Goal: Transaction & Acquisition: Purchase product/service

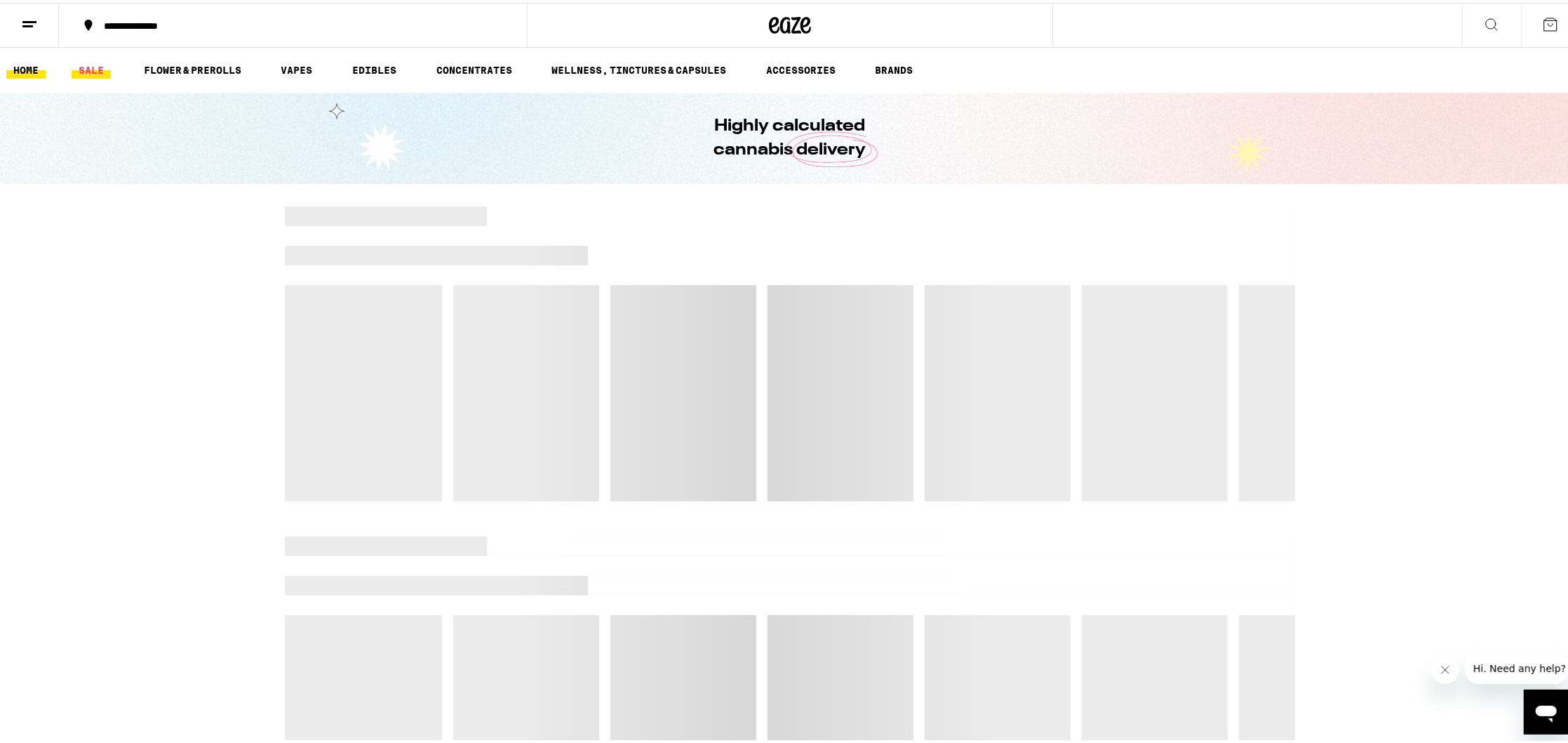
click at [80, 69] on link "SALE" at bounding box center [91, 67] width 39 height 17
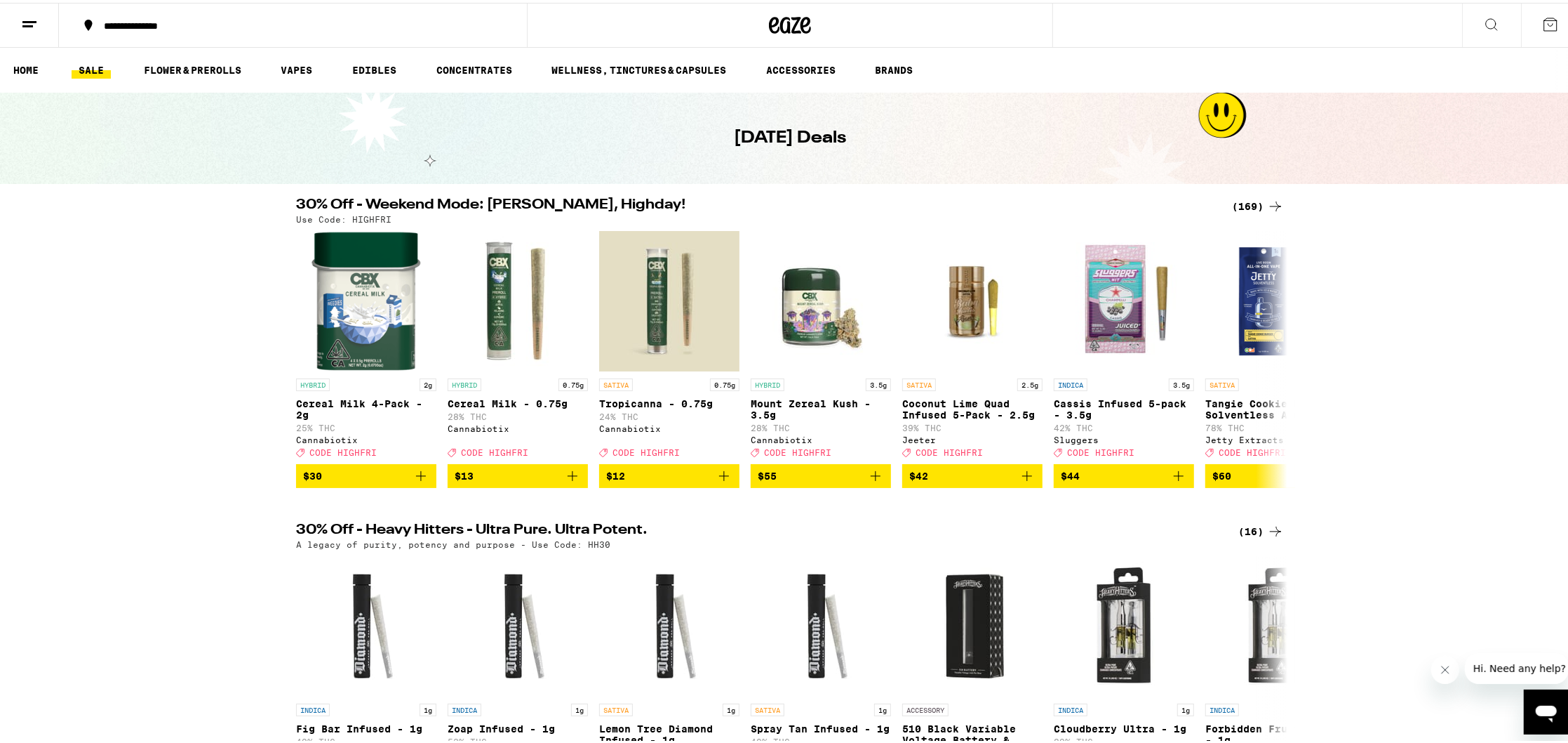
click at [1266, 194] on div "**********" at bounding box center [790, 696] width 1580 height 1393
click at [1245, 200] on div "(169)" at bounding box center [1258, 204] width 52 height 17
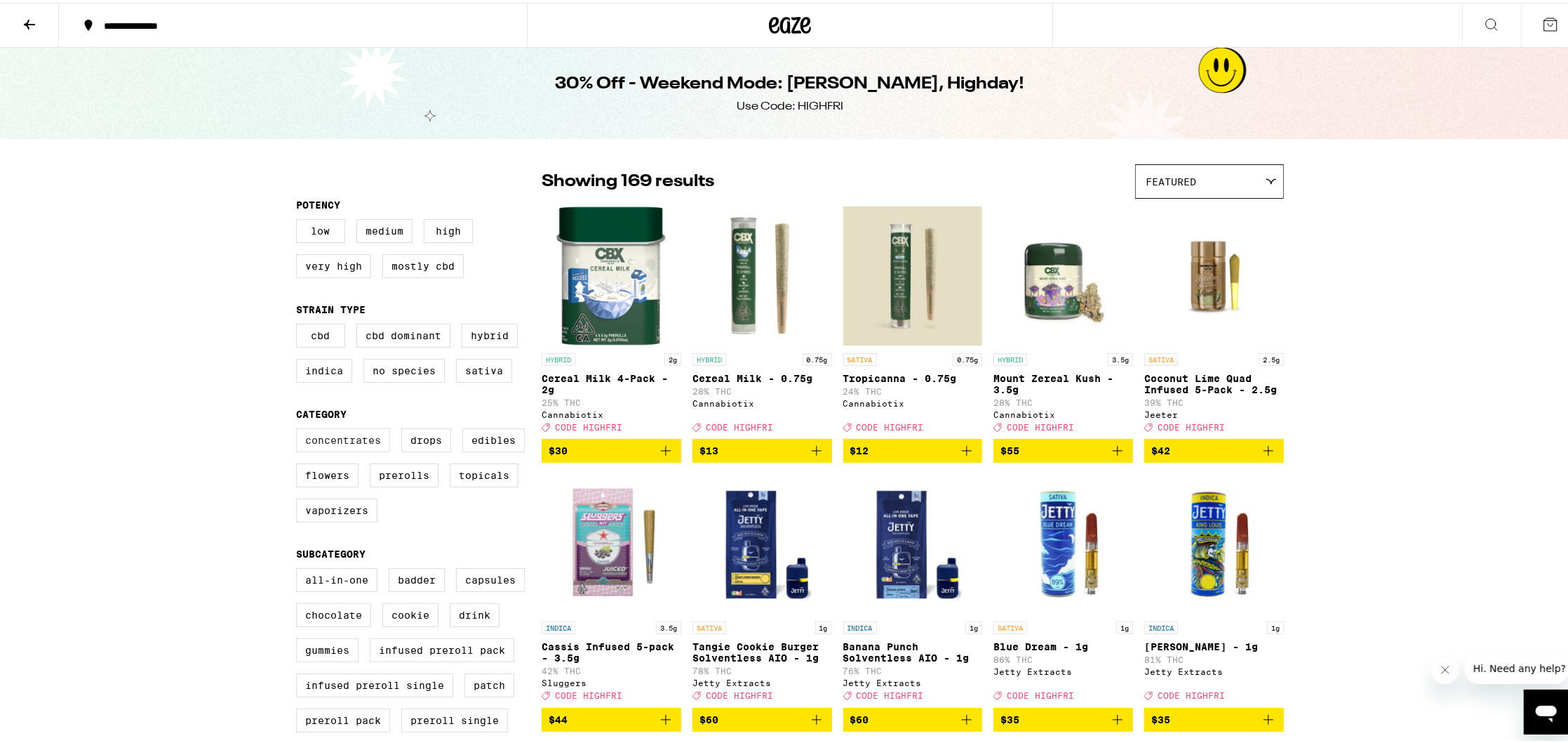
click at [332, 450] on label "Concentrates" at bounding box center [343, 438] width 94 height 24
click at [299, 428] on input "Concentrates" at bounding box center [299, 428] width 1 height 1
checkbox input "true"
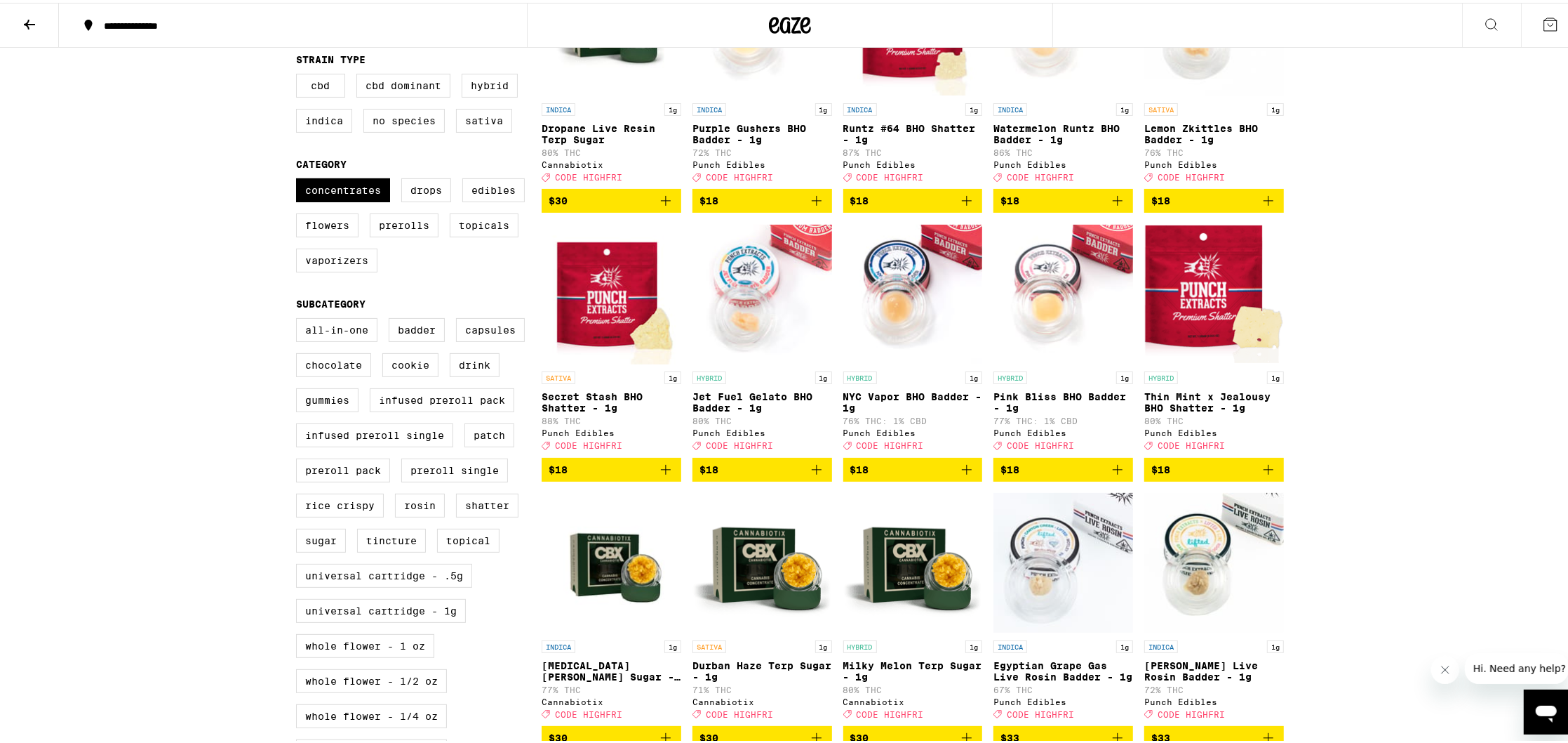
scroll to position [124, 0]
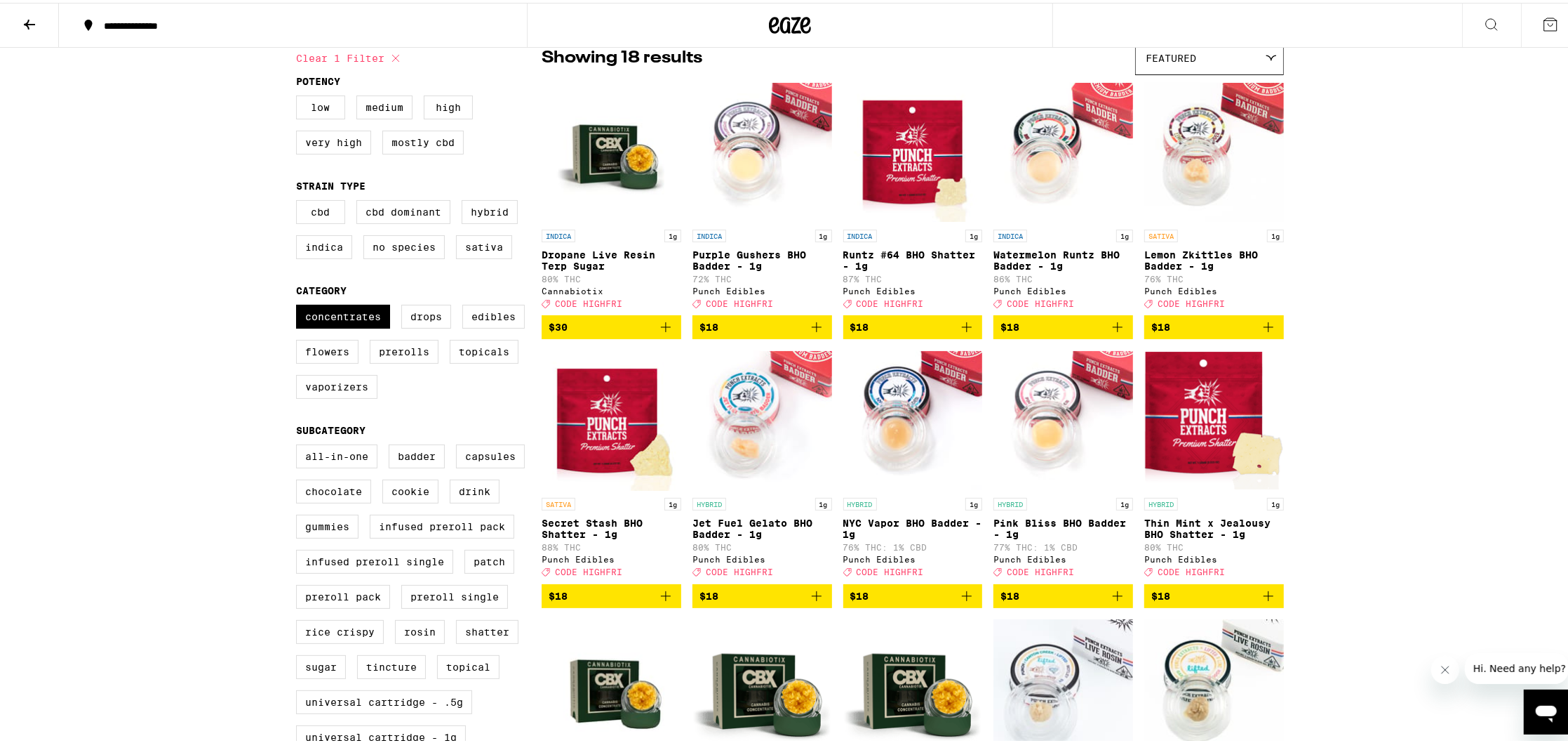
click at [1116, 333] on icon "Add to bag" at bounding box center [1118, 324] width 17 height 17
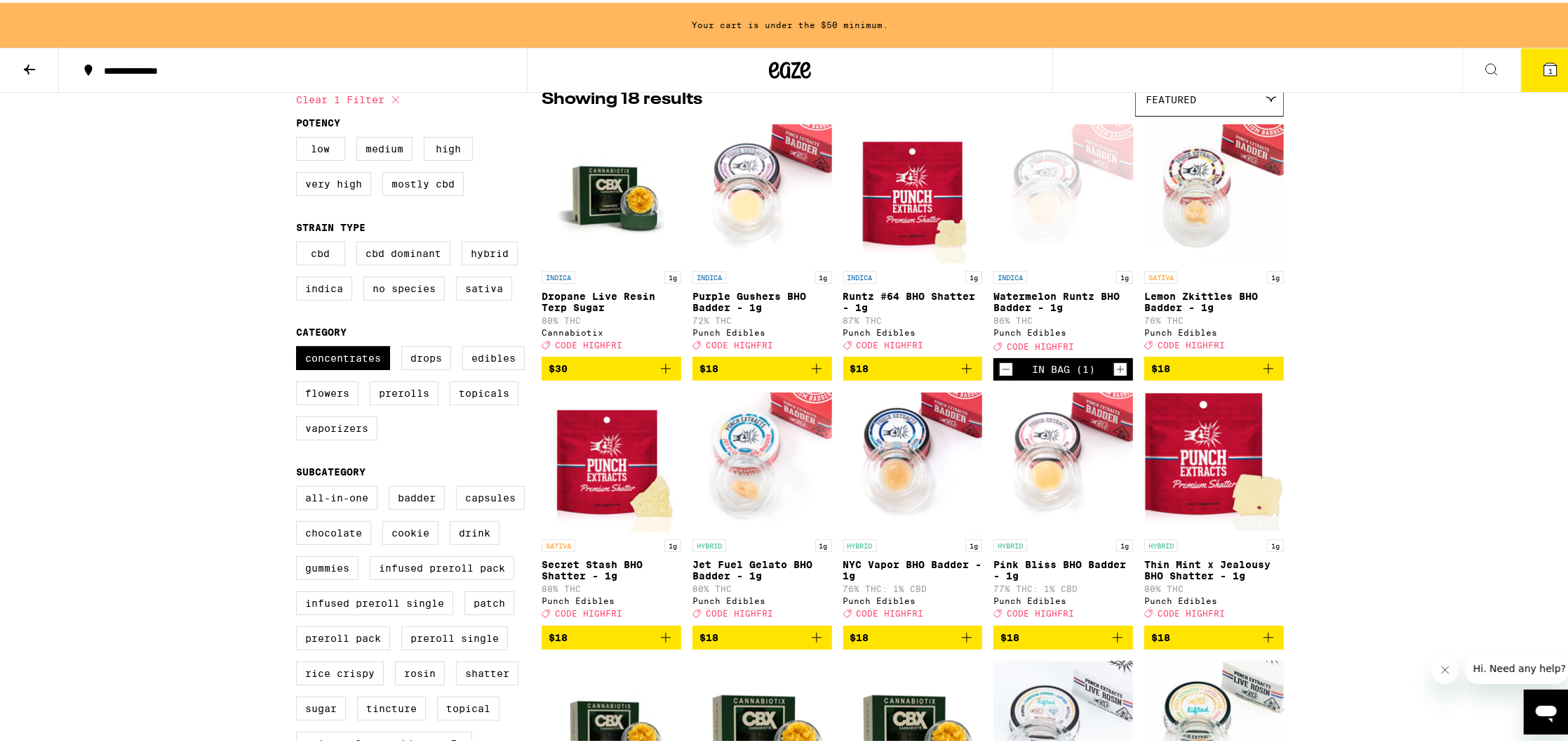
scroll to position [157, 0]
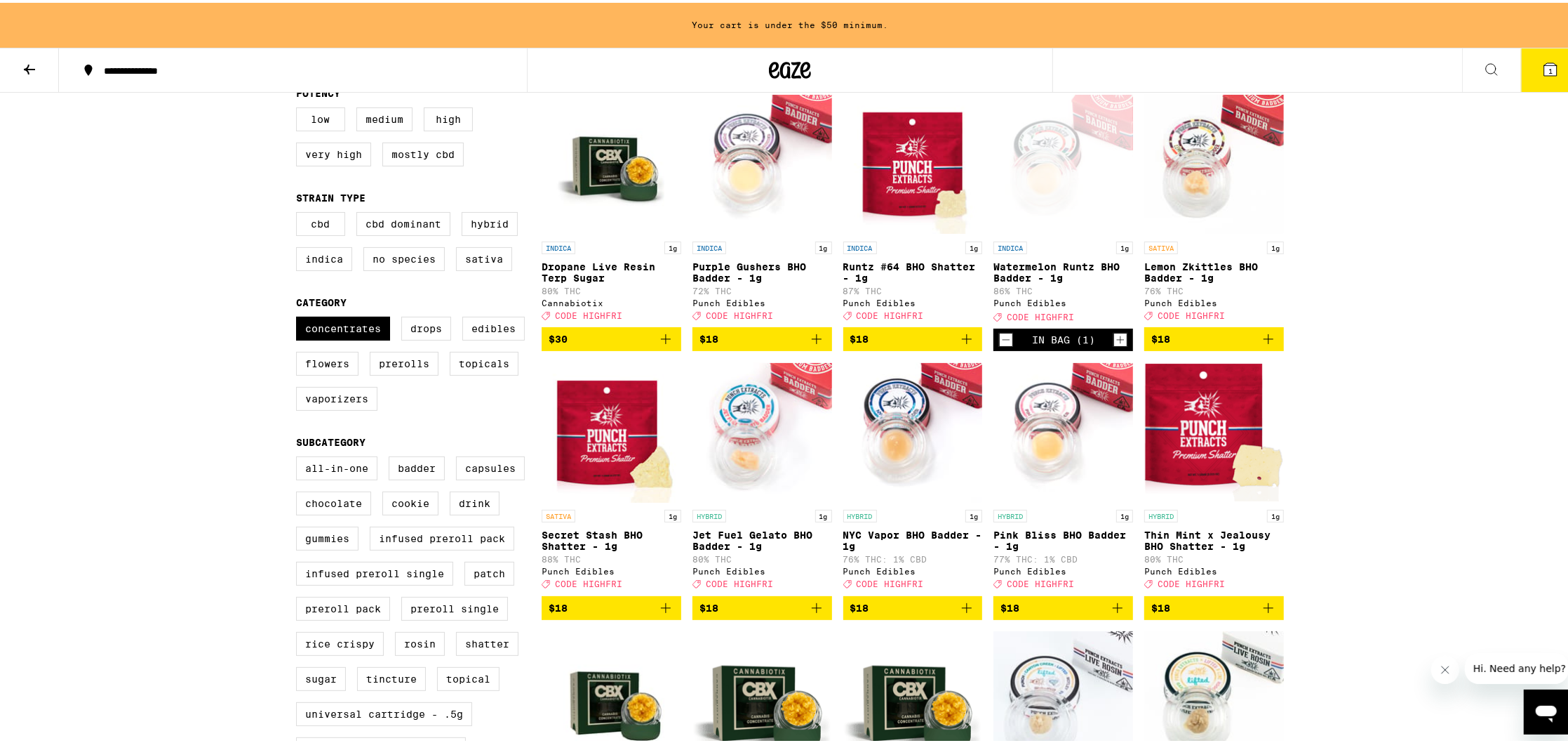
click at [657, 614] on icon "Add to bag" at bounding box center [666, 605] width 17 height 17
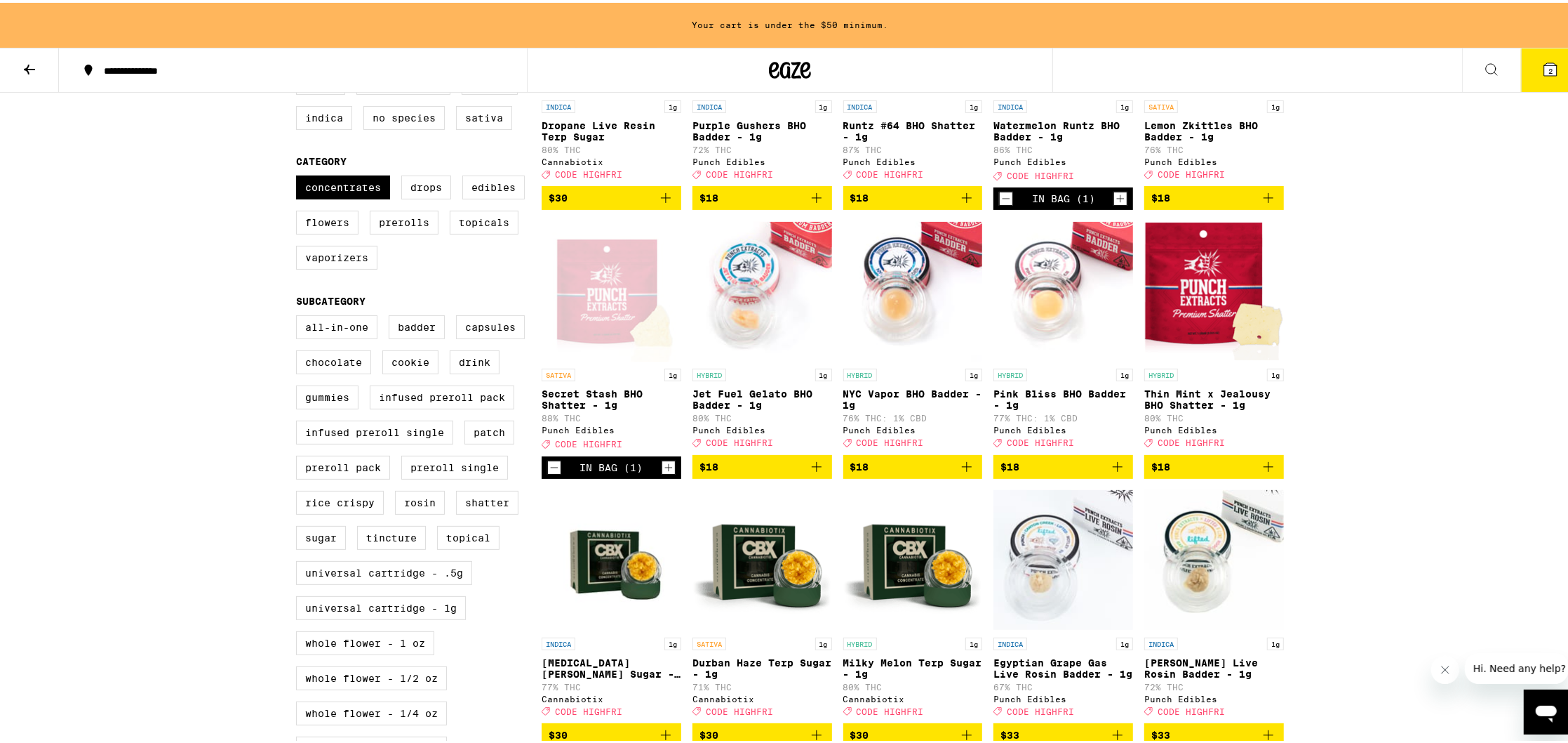
scroll to position [158, 0]
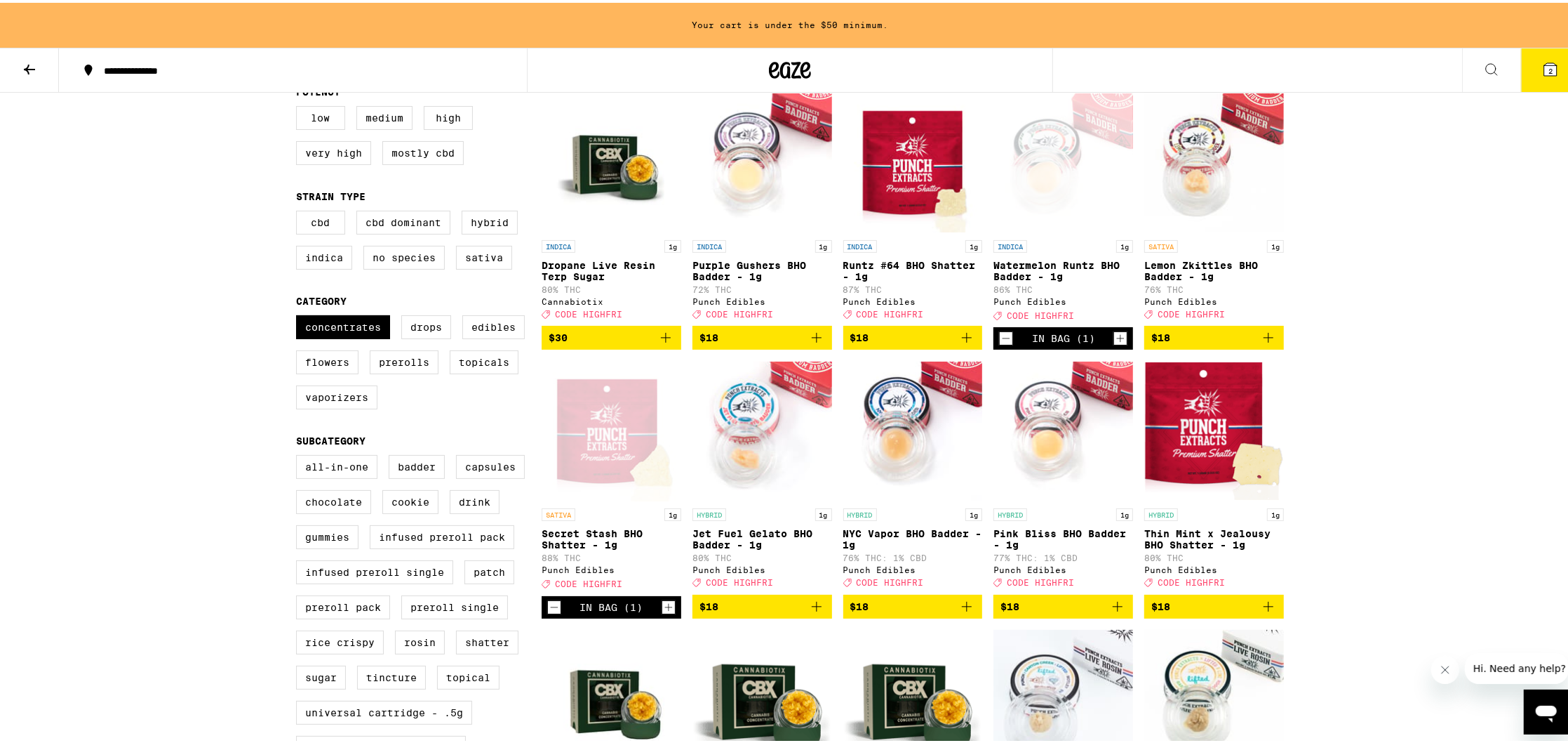
click at [1116, 613] on icon "Add to bag" at bounding box center [1118, 603] width 17 height 17
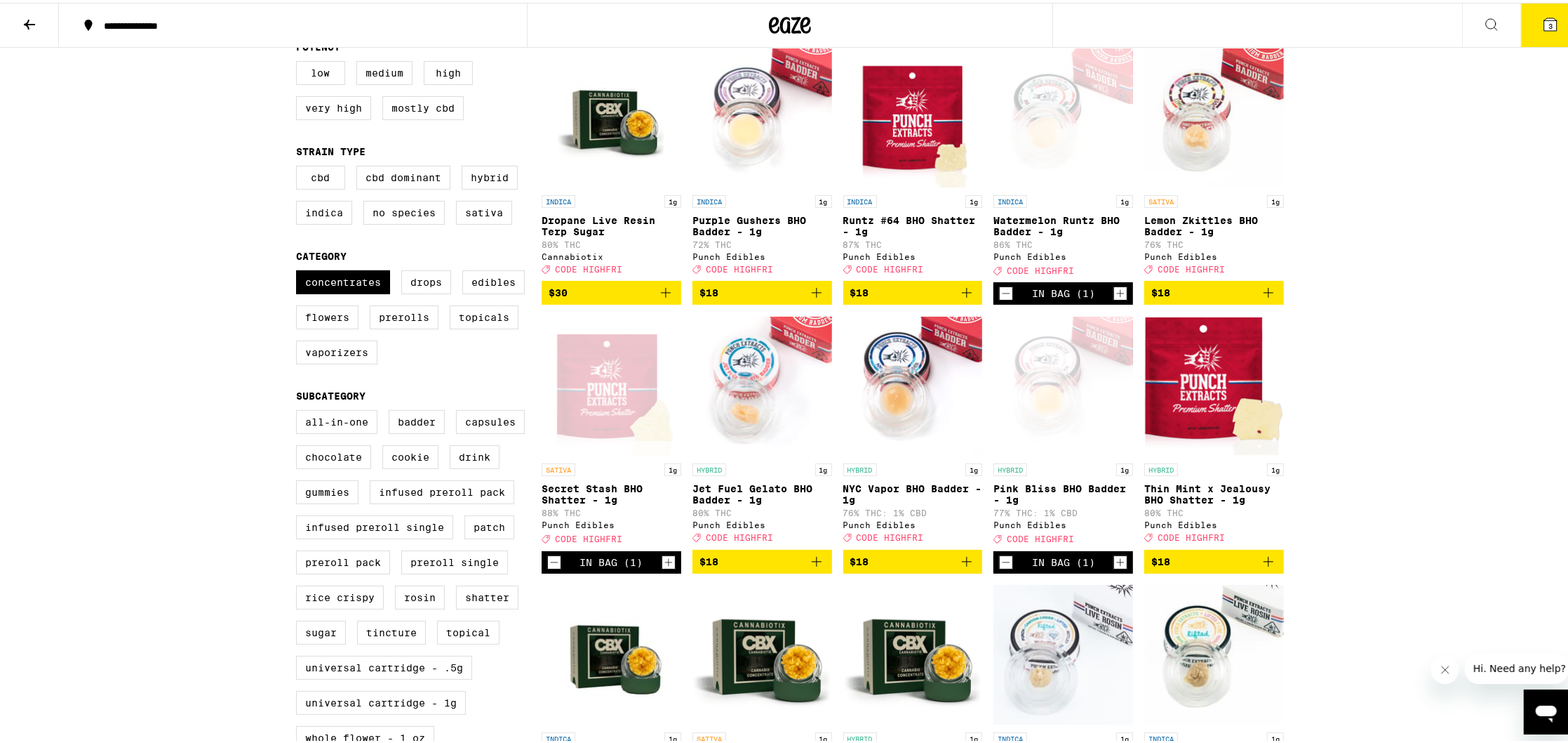
drag, startPoint x: 350, startPoint y: 362, endPoint x: 353, endPoint y: 308, distance: 54.1
click at [350, 361] on label "Vaporizers" at bounding box center [337, 350] width 81 height 24
click at [299, 270] on input "Vaporizers" at bounding box center [299, 269] width 1 height 1
checkbox input "true"
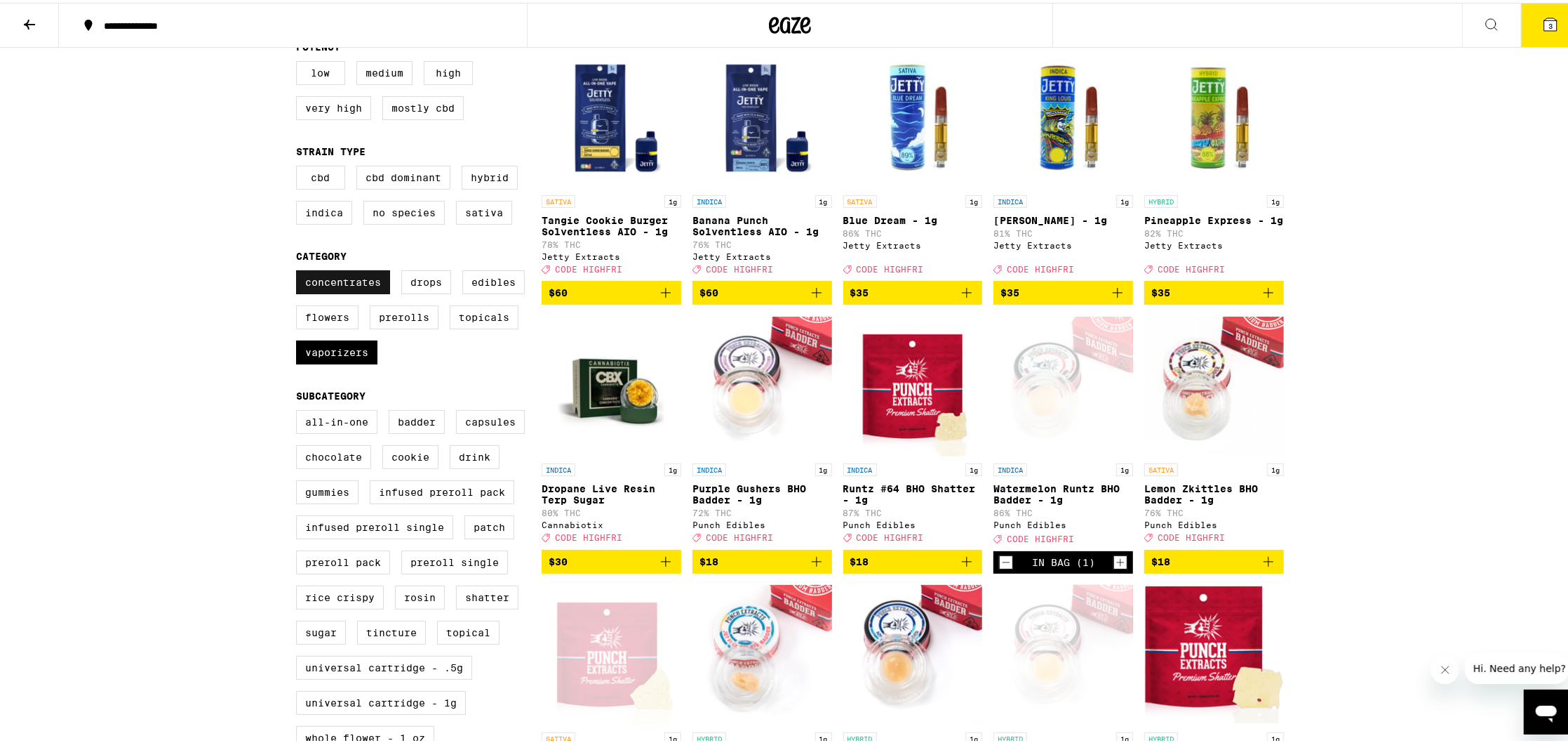
click at [354, 287] on label "Concentrates" at bounding box center [343, 280] width 94 height 24
click at [299, 270] on input "Concentrates" at bounding box center [299, 269] width 1 height 1
checkbox input "false"
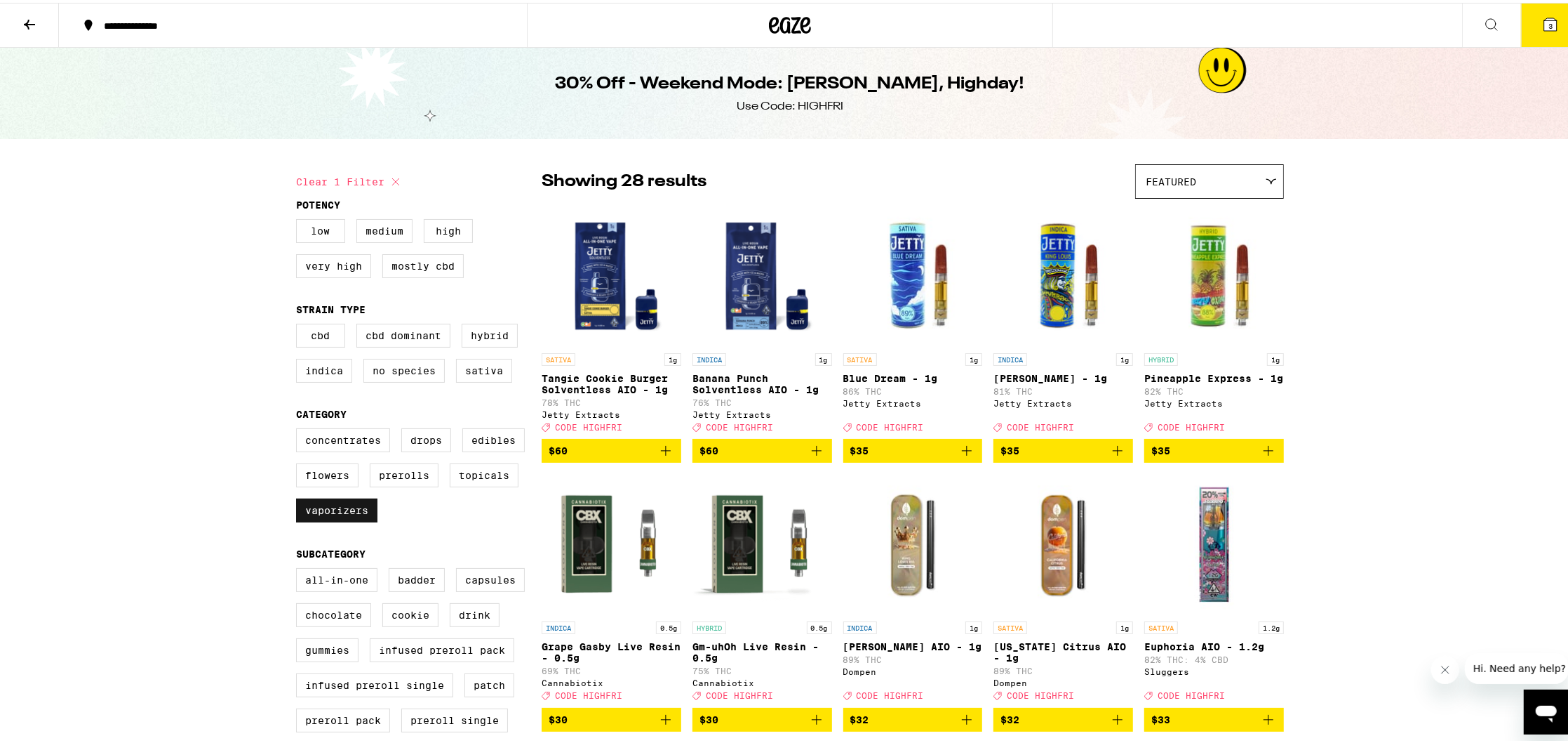
click at [345, 516] on label "Vaporizers" at bounding box center [337, 508] width 81 height 24
click at [299, 428] on input "Vaporizers" at bounding box center [299, 428] width 1 height 1
checkbox input "false"
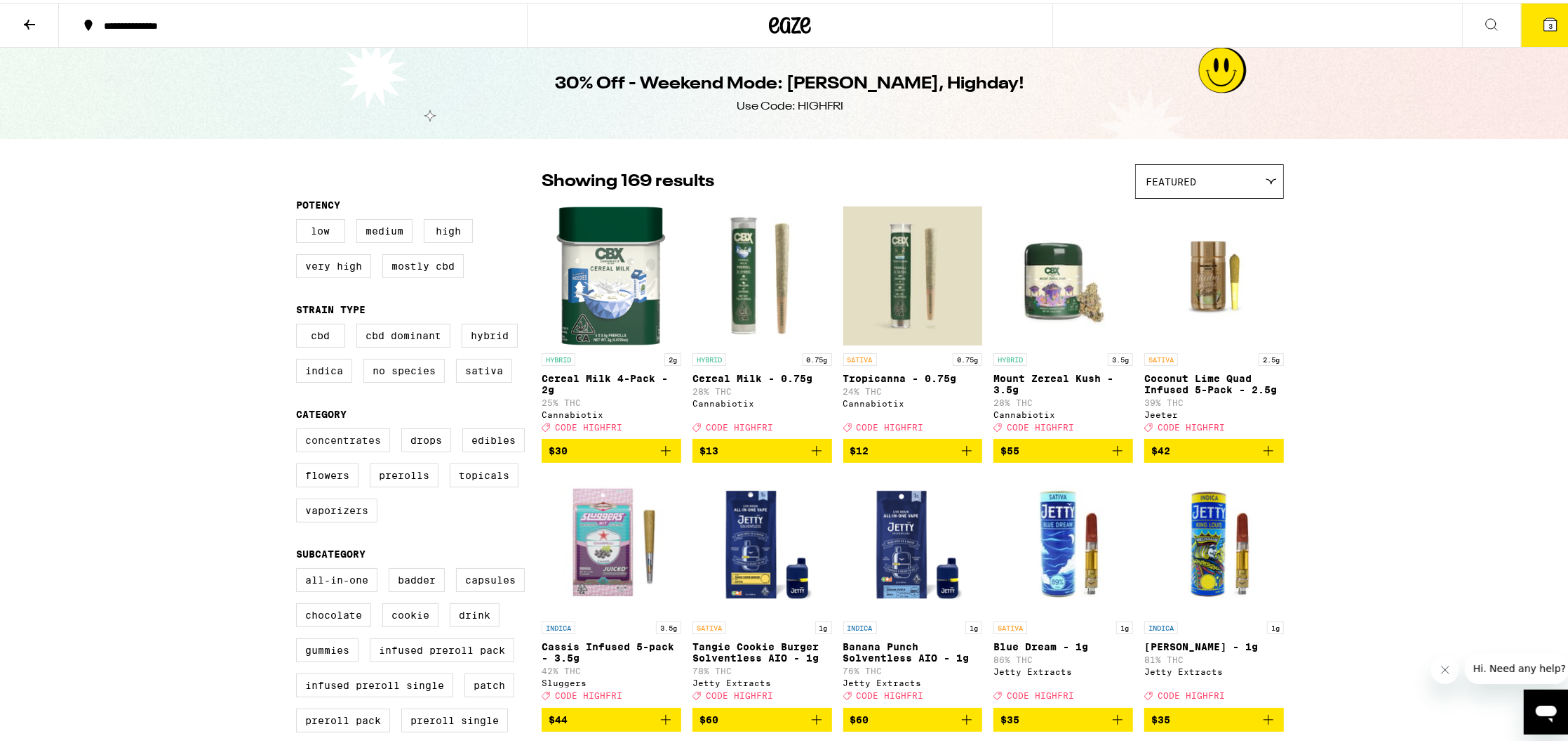
click at [340, 442] on label "Concentrates" at bounding box center [343, 438] width 94 height 24
click at [299, 428] on input "Concentrates" at bounding box center [299, 428] width 1 height 1
checkbox input "true"
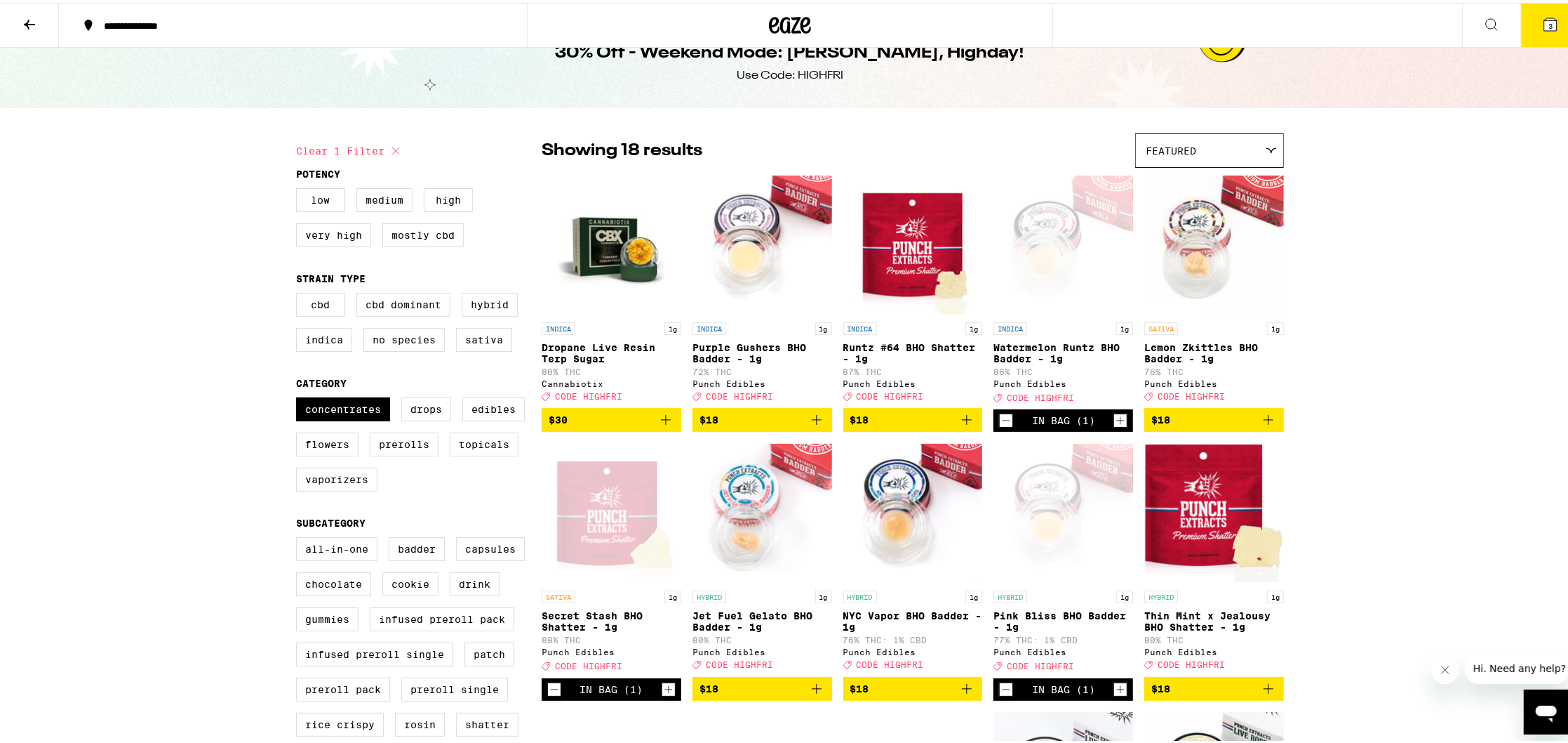
scroll to position [35, 0]
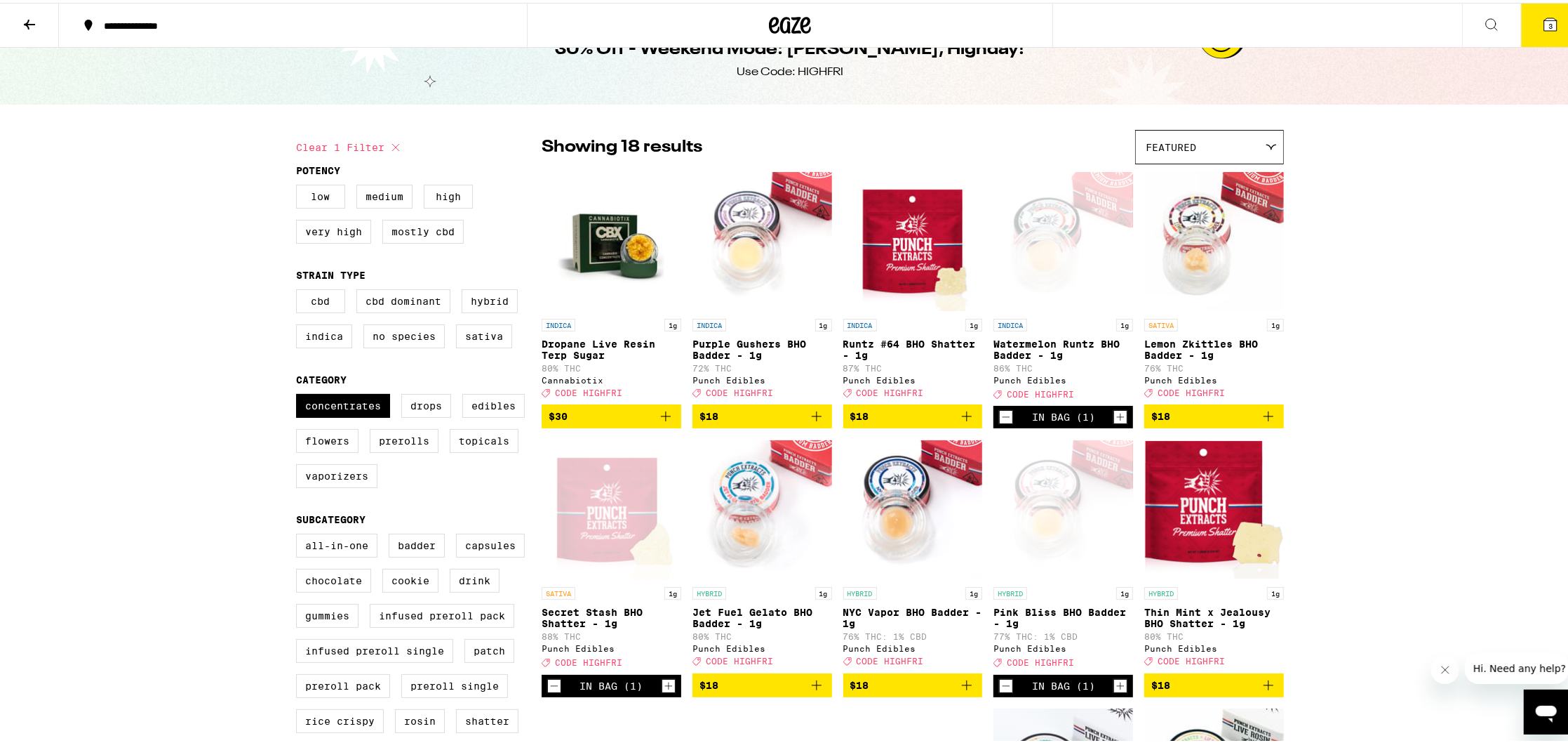
click at [812, 416] on button "$18" at bounding box center [762, 413] width 139 height 24
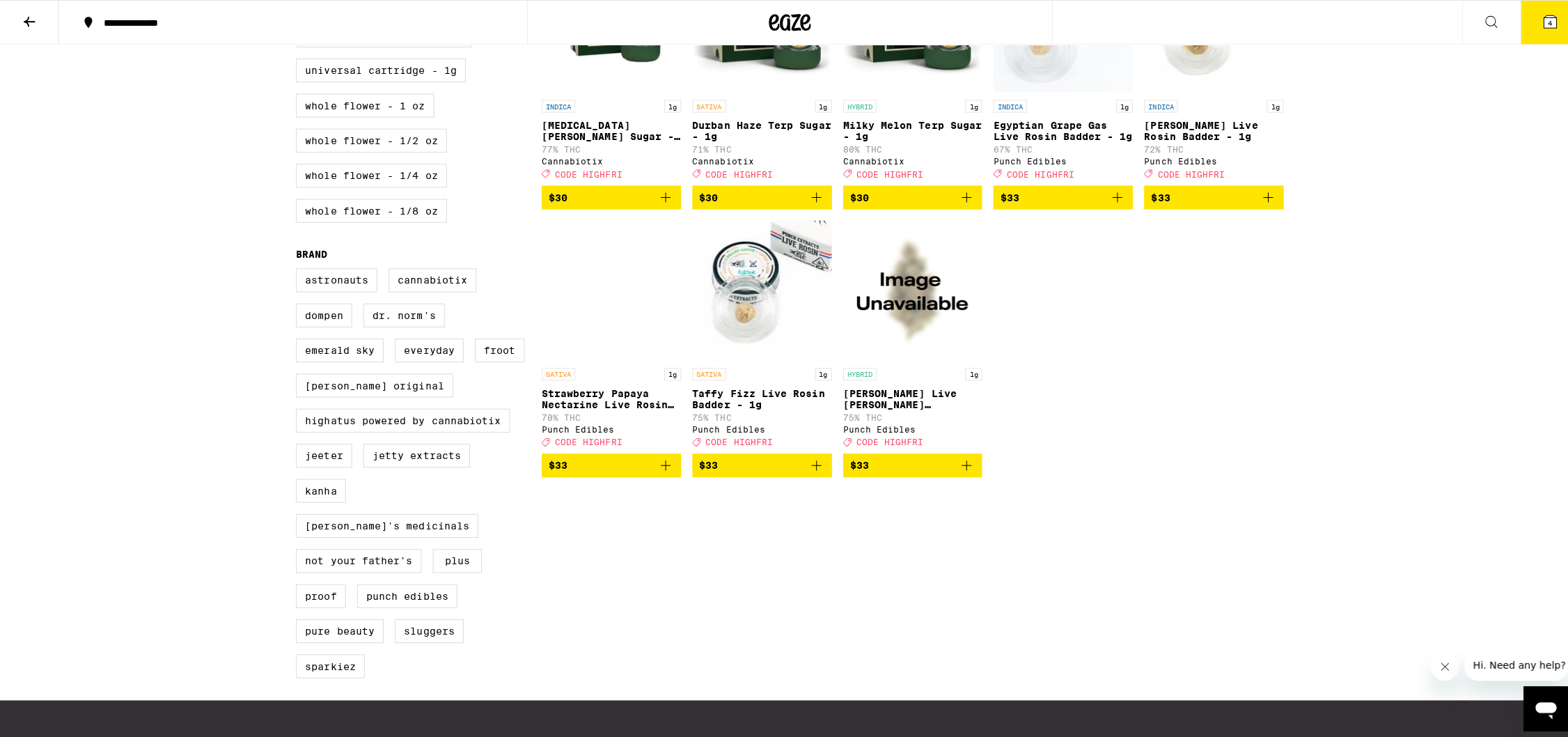
scroll to position [0, 0]
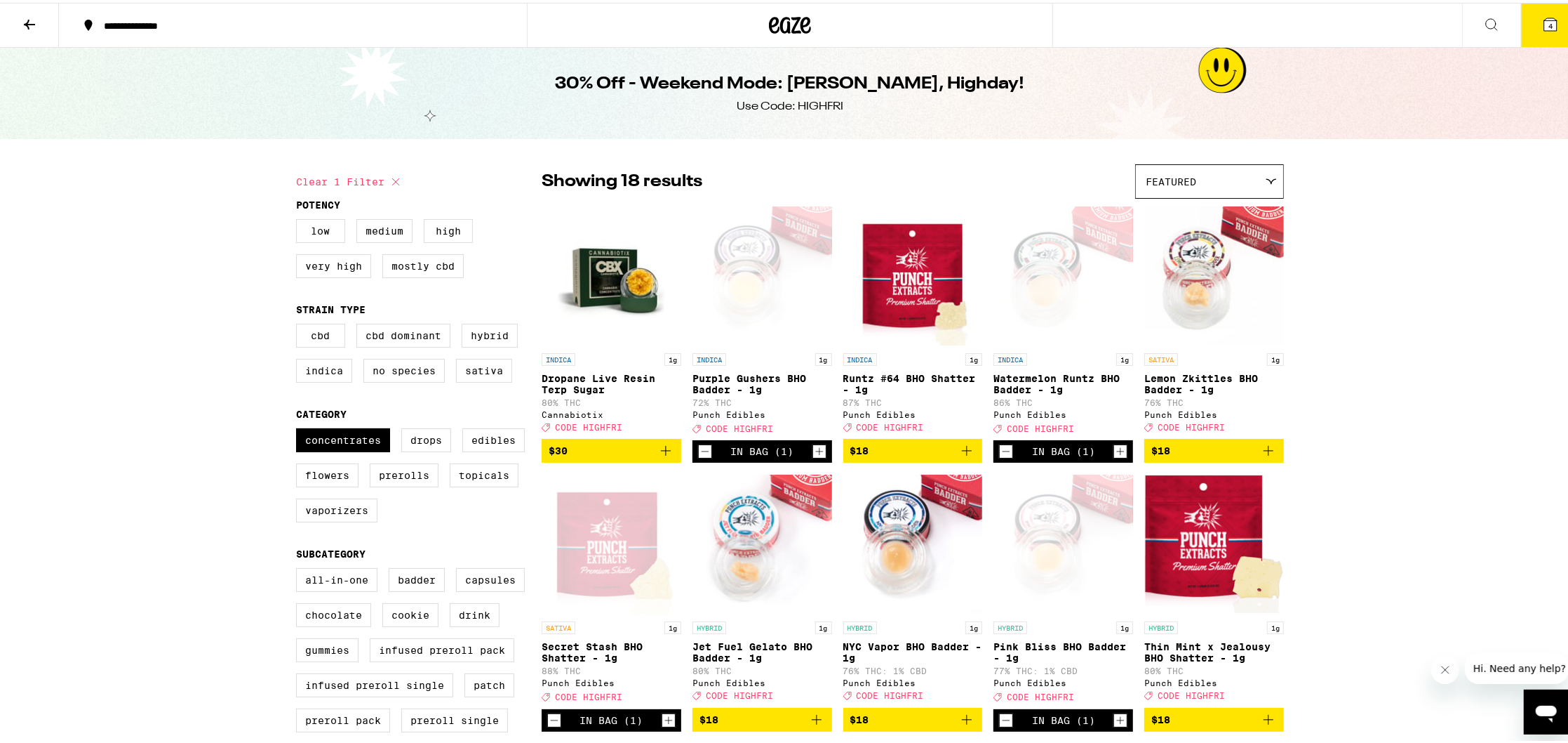
click at [968, 456] on icon "Add to bag" at bounding box center [966, 448] width 17 height 17
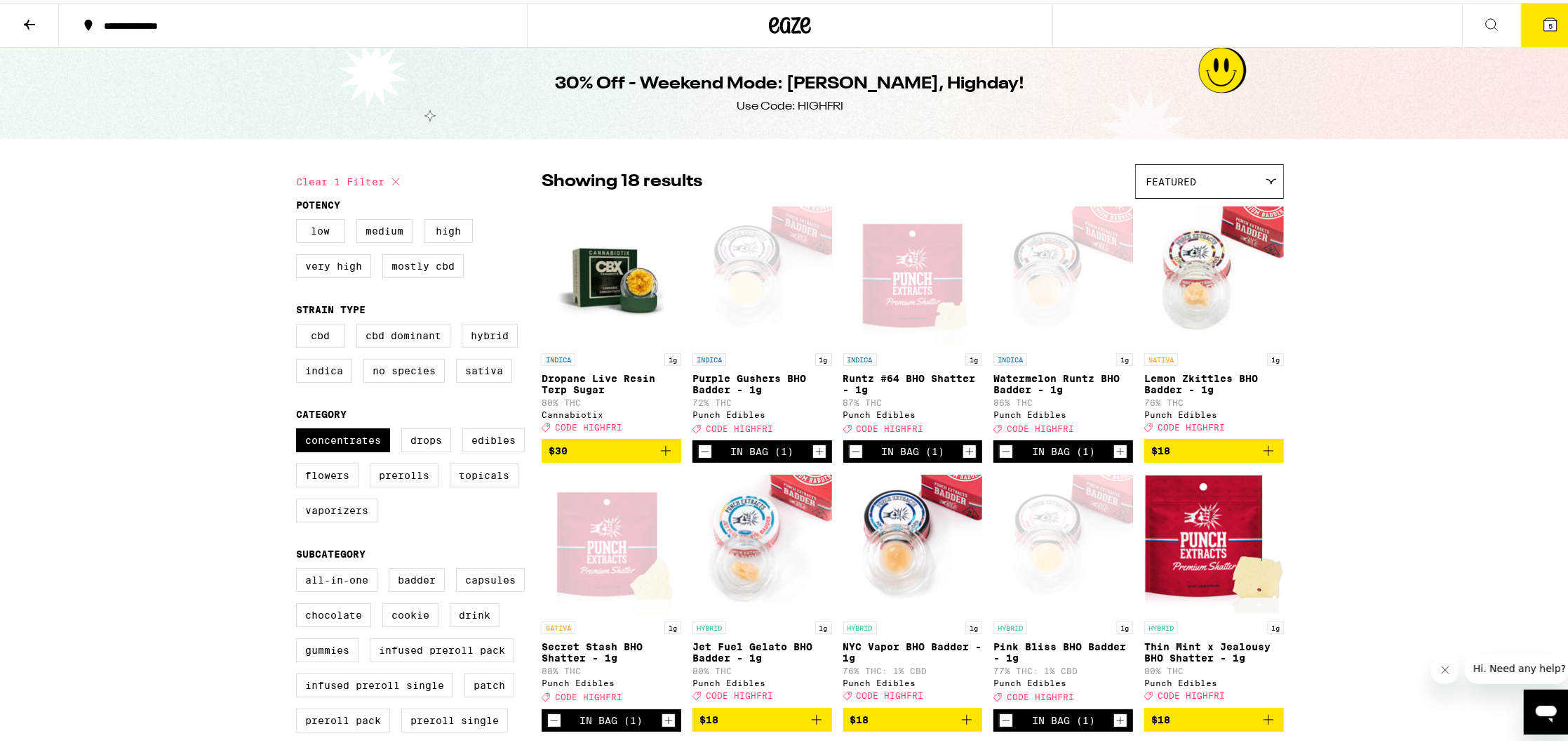
click at [1545, 14] on icon at bounding box center [1551, 22] width 17 height 17
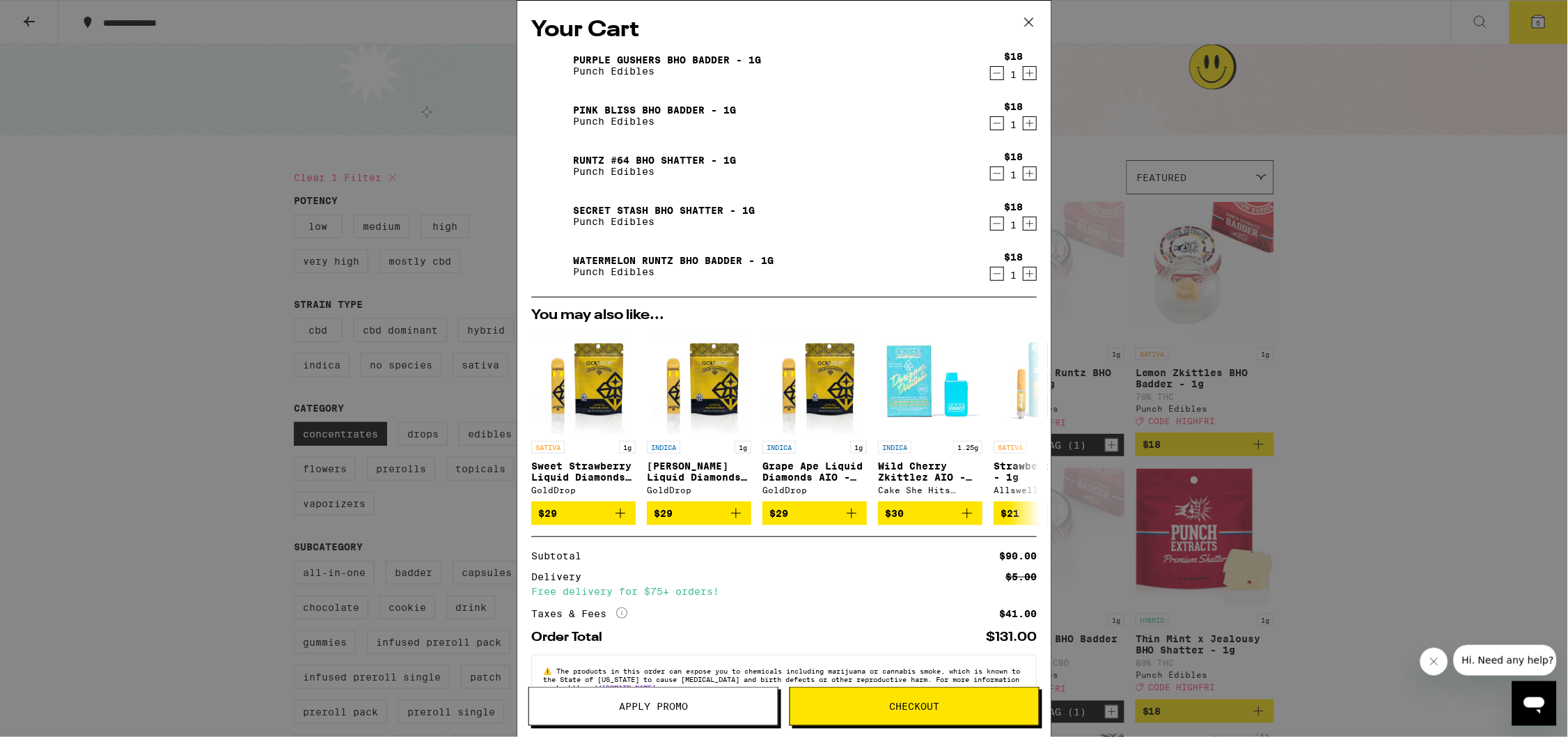
scroll to position [45, 0]
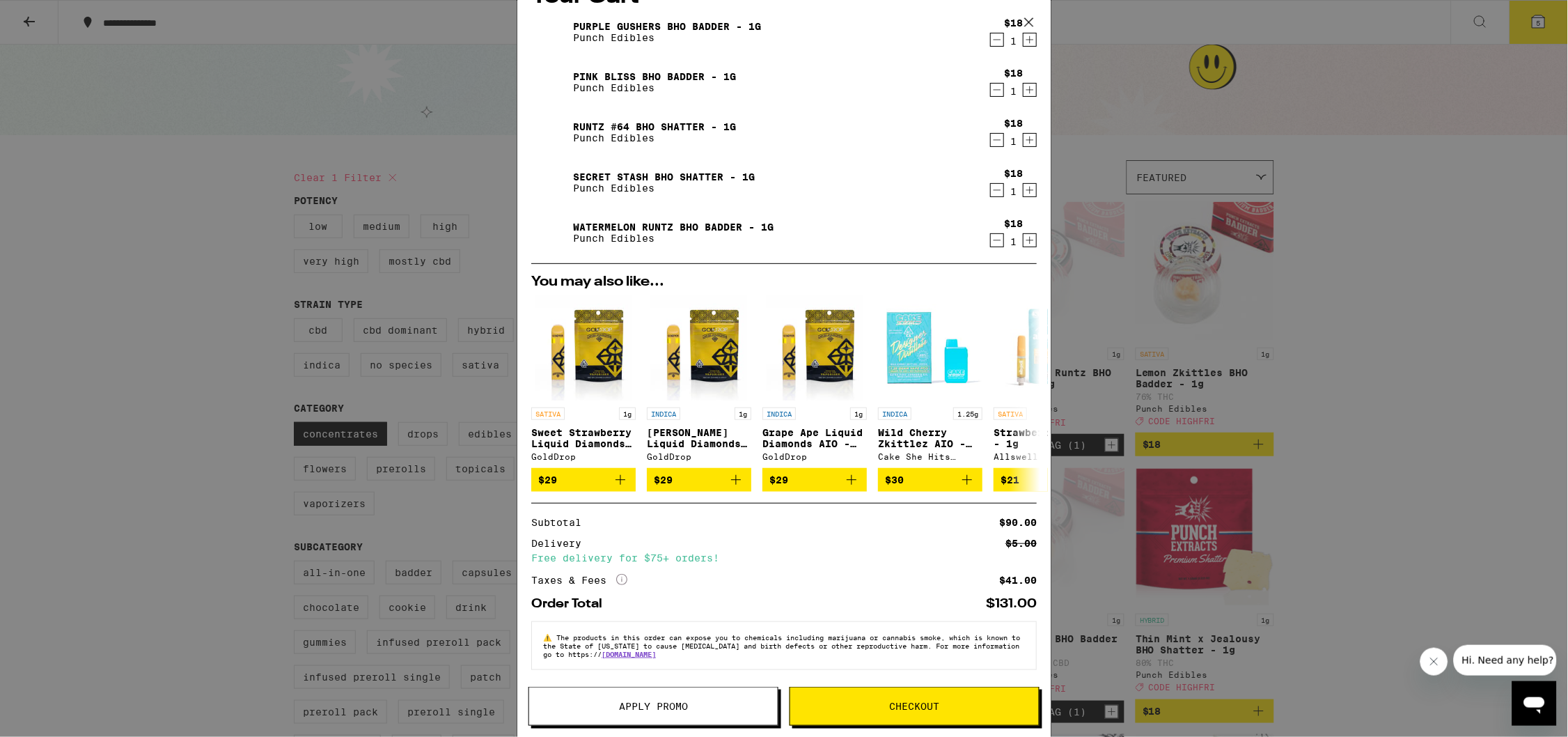
click at [660, 696] on button "Apply Promo" at bounding box center [653, 706] width 250 height 39
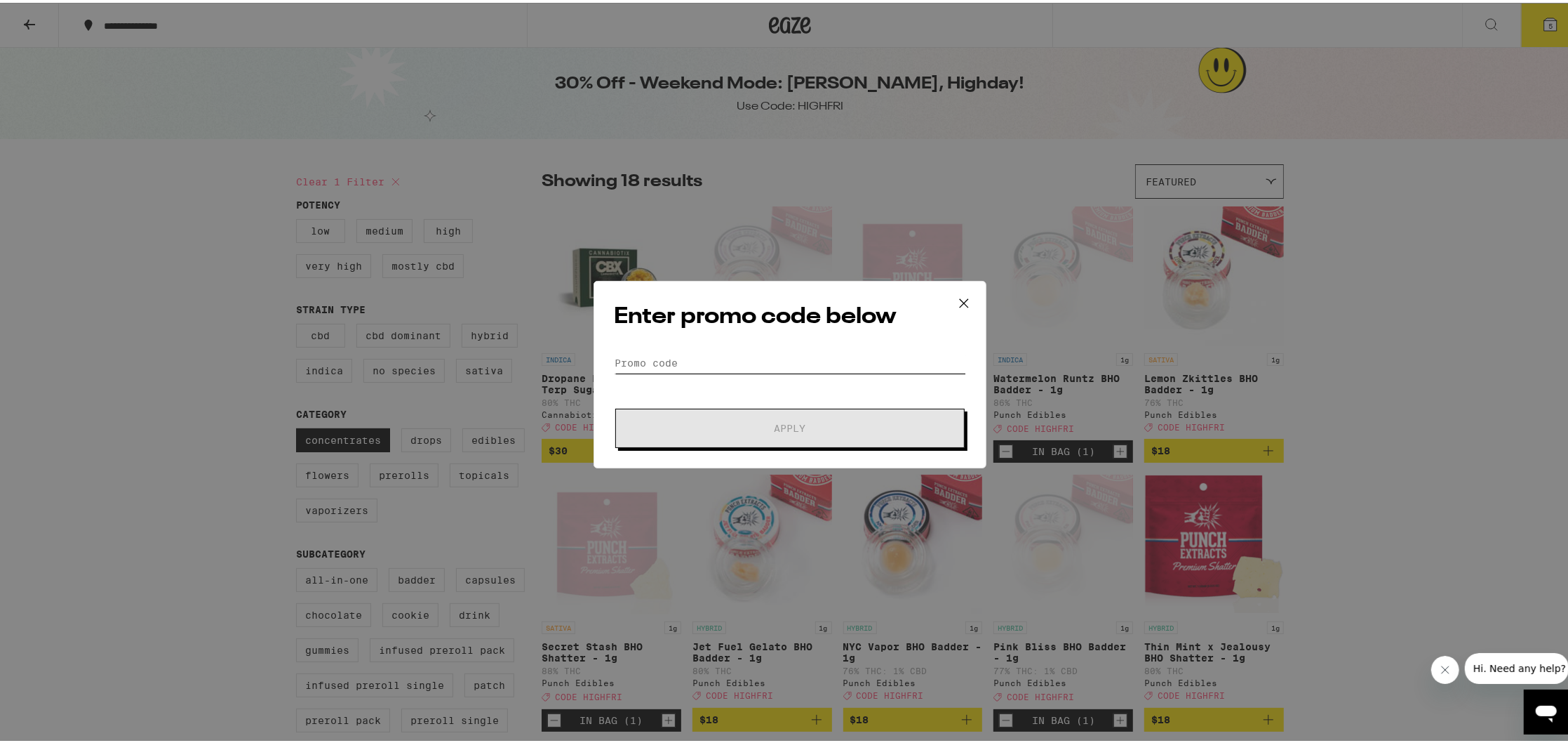
click at [732, 369] on input "Promo Code" at bounding box center [789, 361] width 352 height 21
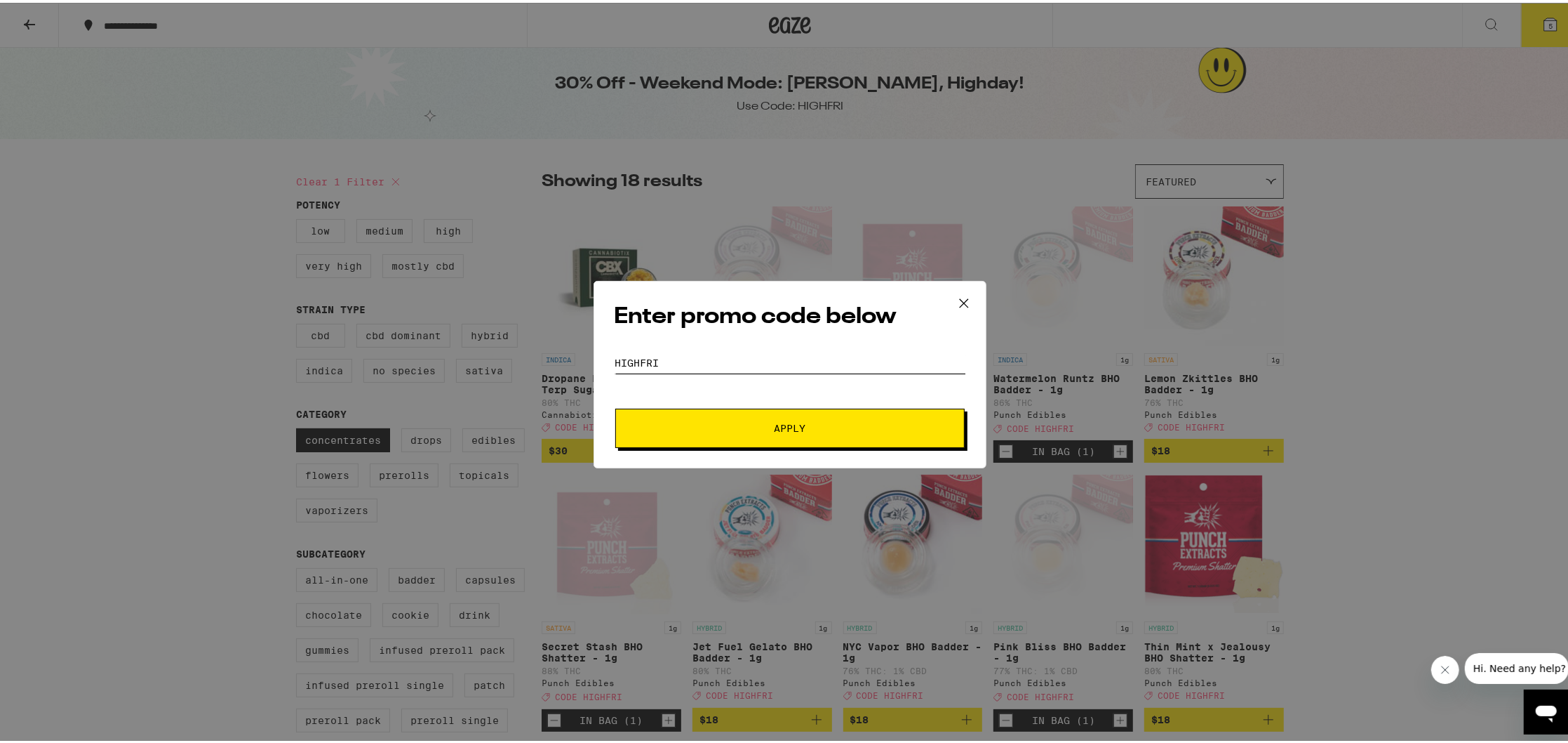
type input "highfri"
click at [749, 417] on button "Apply" at bounding box center [790, 425] width 350 height 39
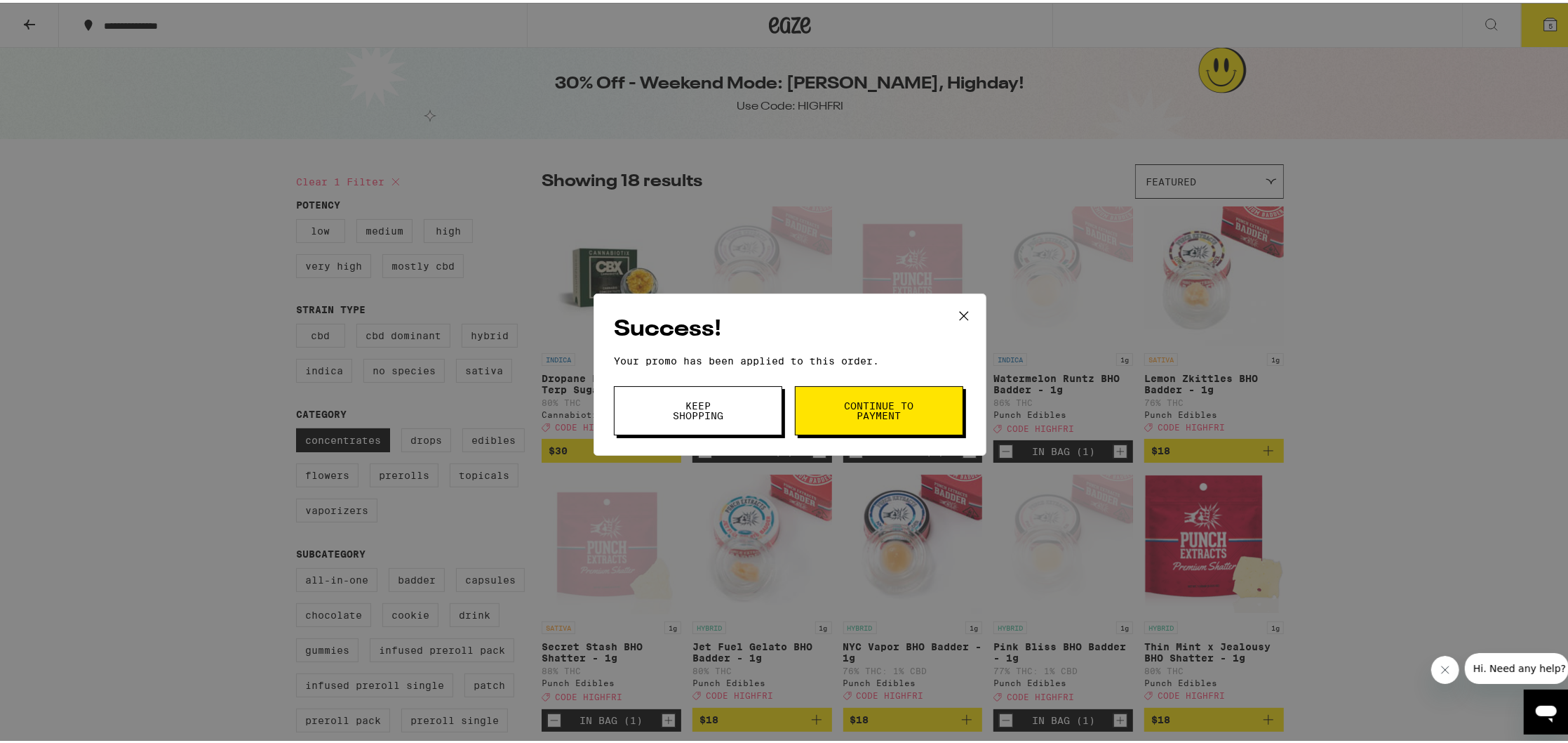
click at [643, 404] on button "Keep Shopping" at bounding box center [697, 407] width 168 height 49
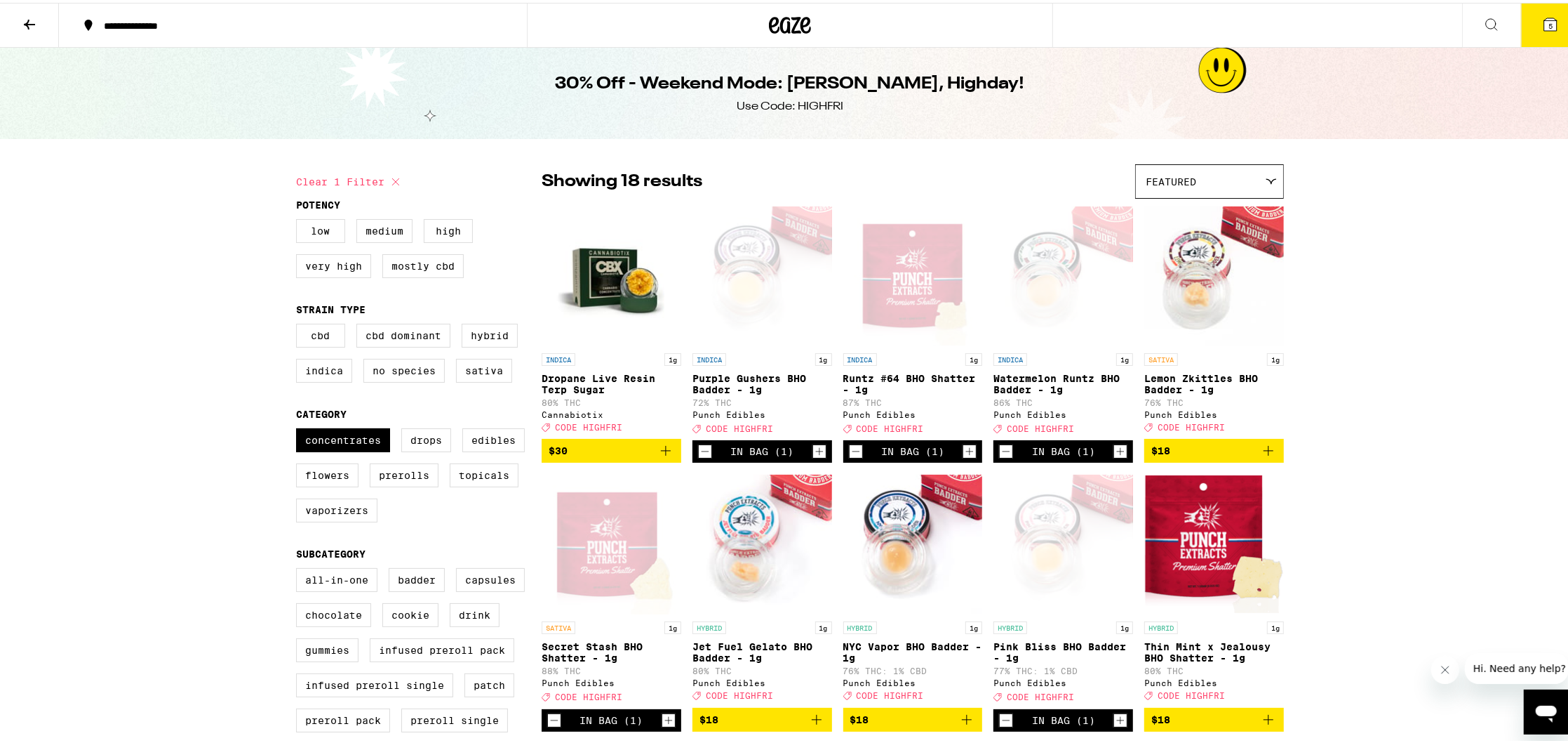
click at [1545, 27] on icon at bounding box center [1551, 21] width 13 height 13
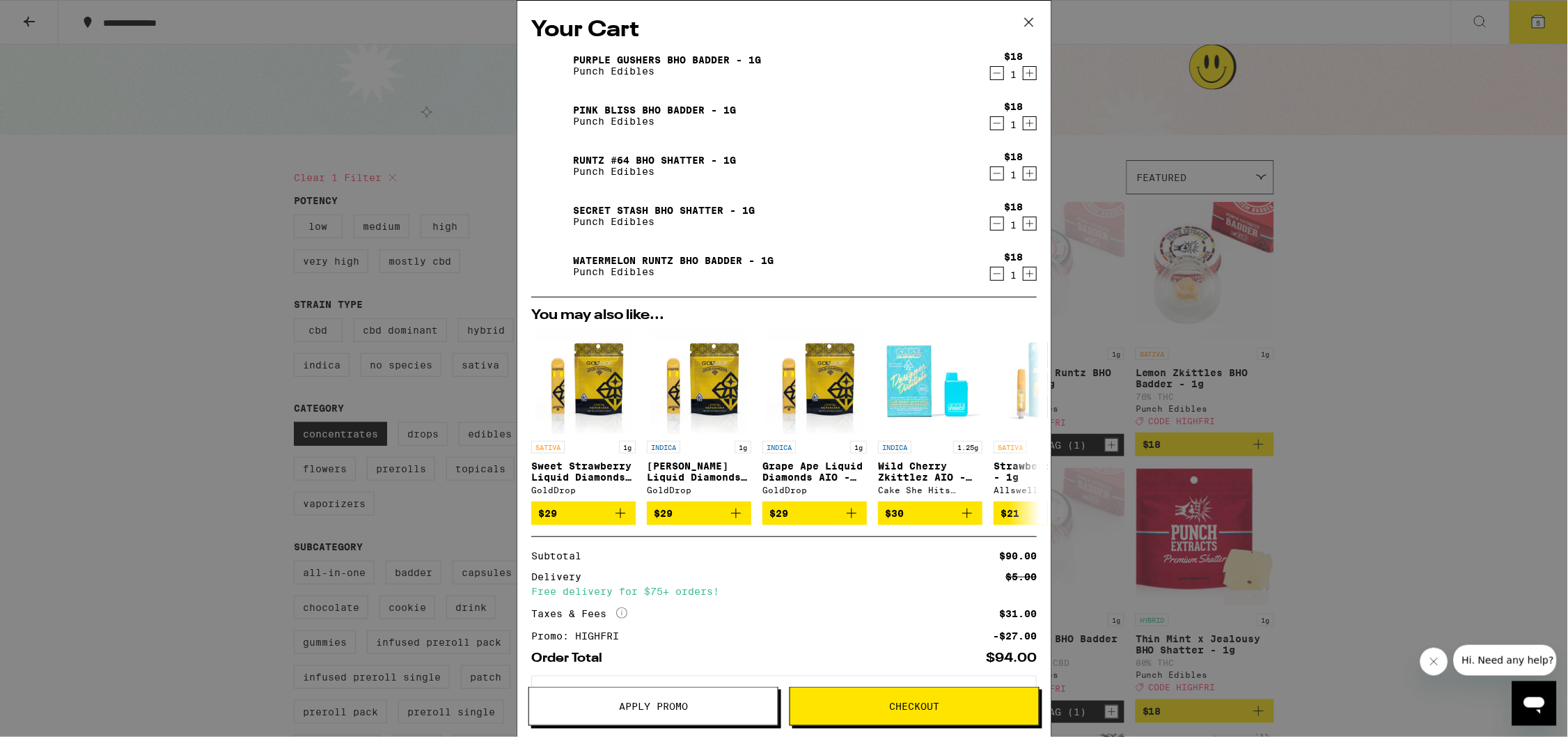
click at [991, 227] on icon "Decrement" at bounding box center [997, 224] width 13 height 16
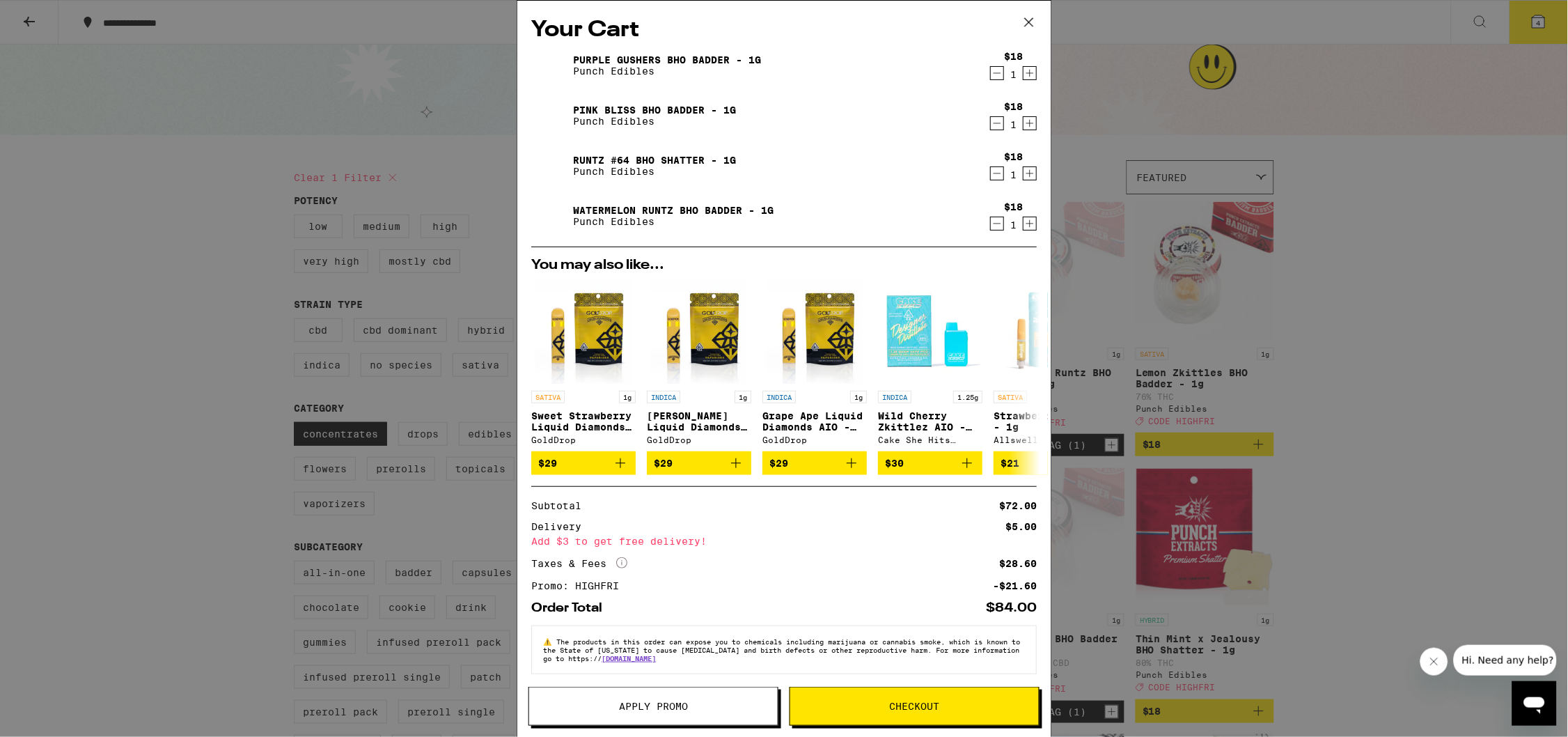
click at [76, 384] on div "Your Cart Purple Gushers BHO Badder - 1g Punch Edibles $18 1 Pink Bliss BHO Bad…" at bounding box center [784, 368] width 1568 height 737
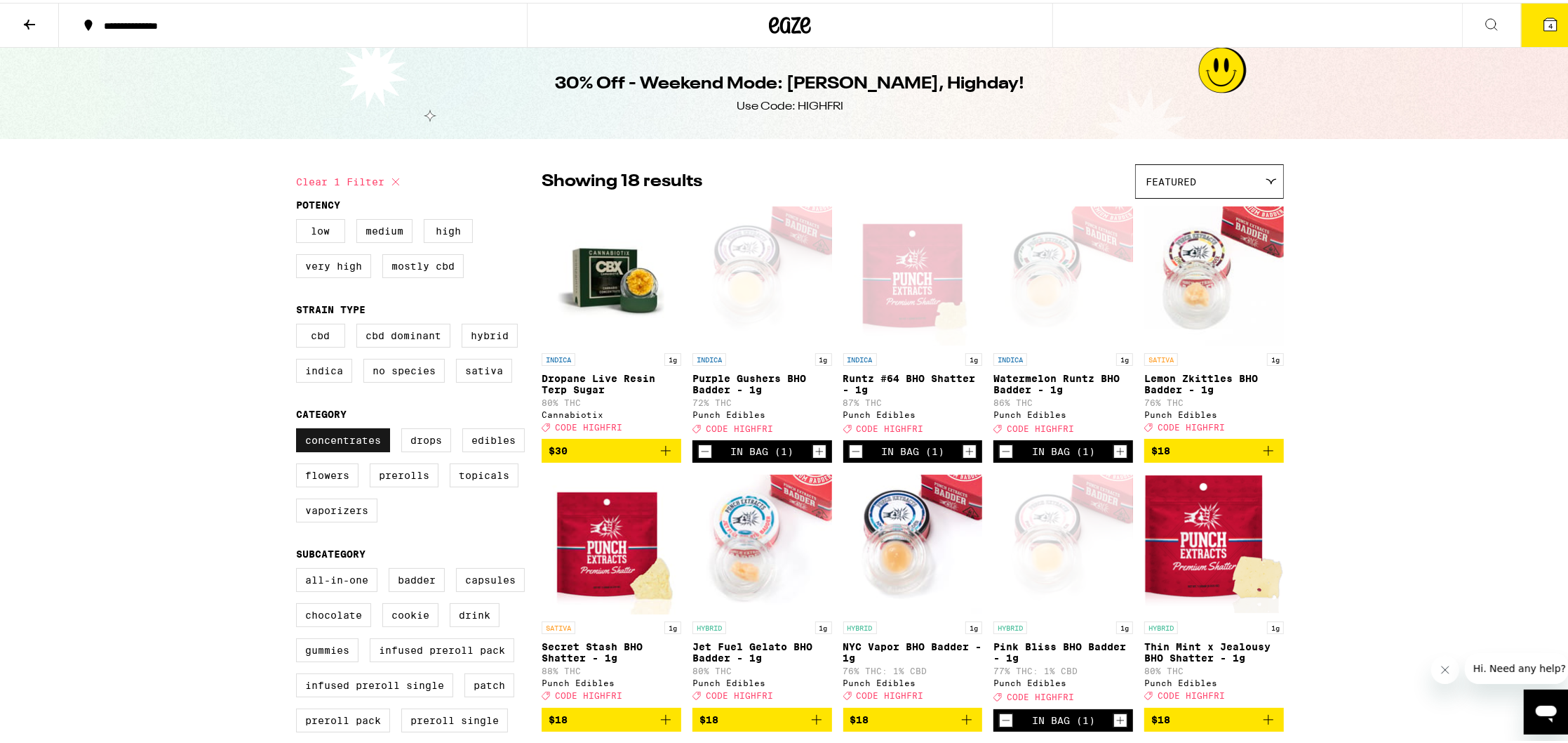
click at [349, 450] on label "Concentrates" at bounding box center [343, 438] width 94 height 24
click at [299, 428] on input "Concentrates" at bounding box center [299, 428] width 1 height 1
checkbox input "false"
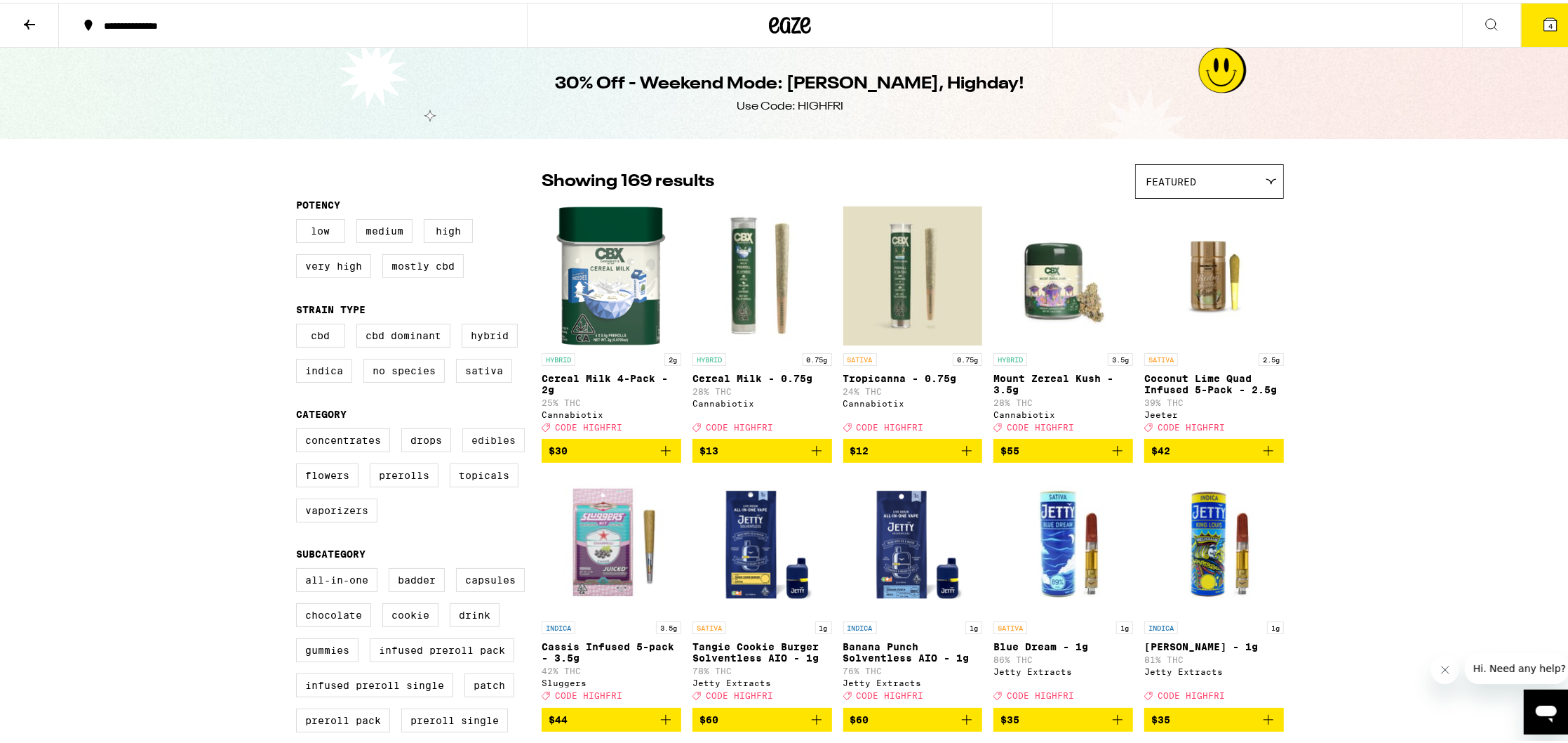
click at [482, 450] on label "Edibles" at bounding box center [493, 438] width 63 height 24
click at [299, 428] on input "Edibles" at bounding box center [299, 428] width 1 height 1
checkbox input "true"
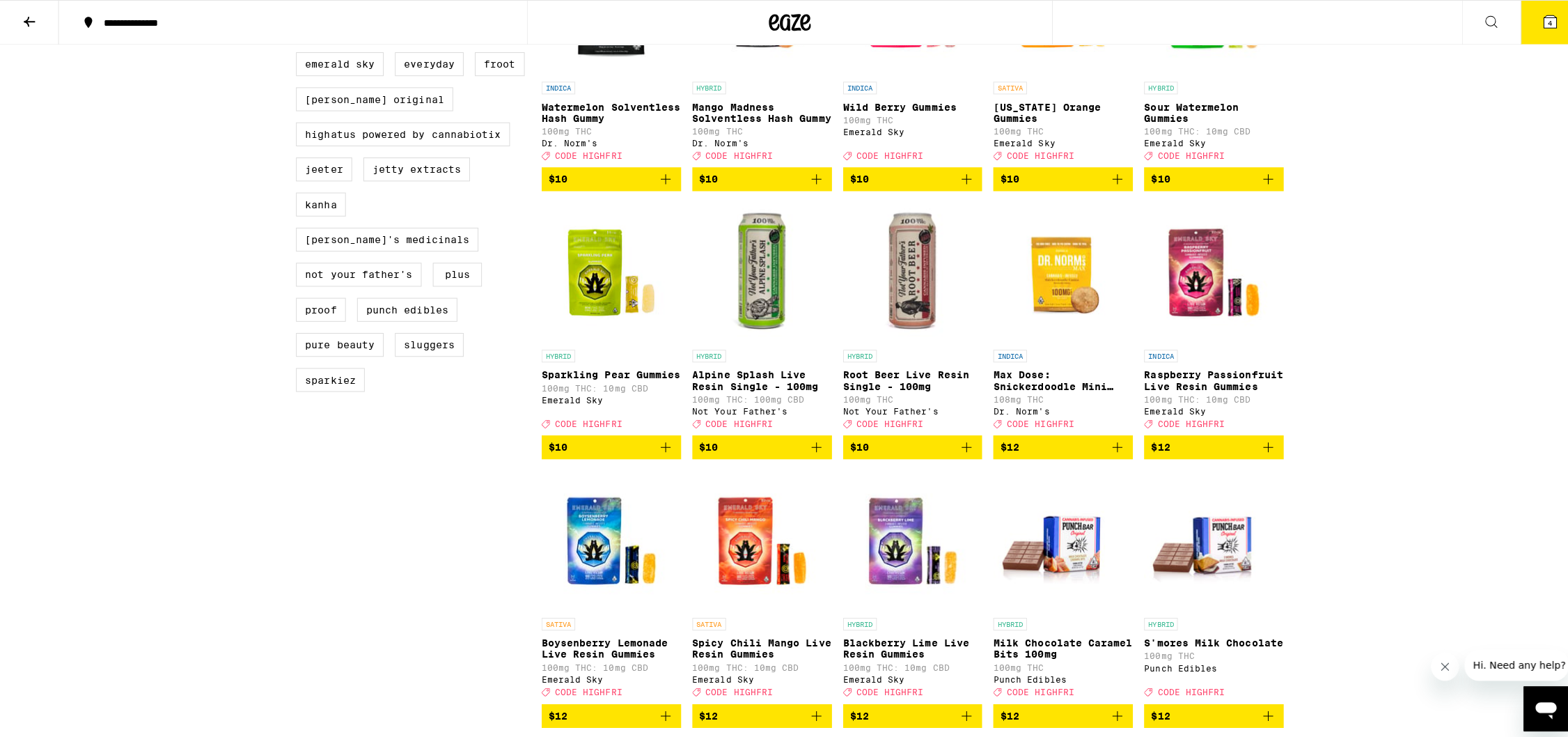
scroll to position [270, 0]
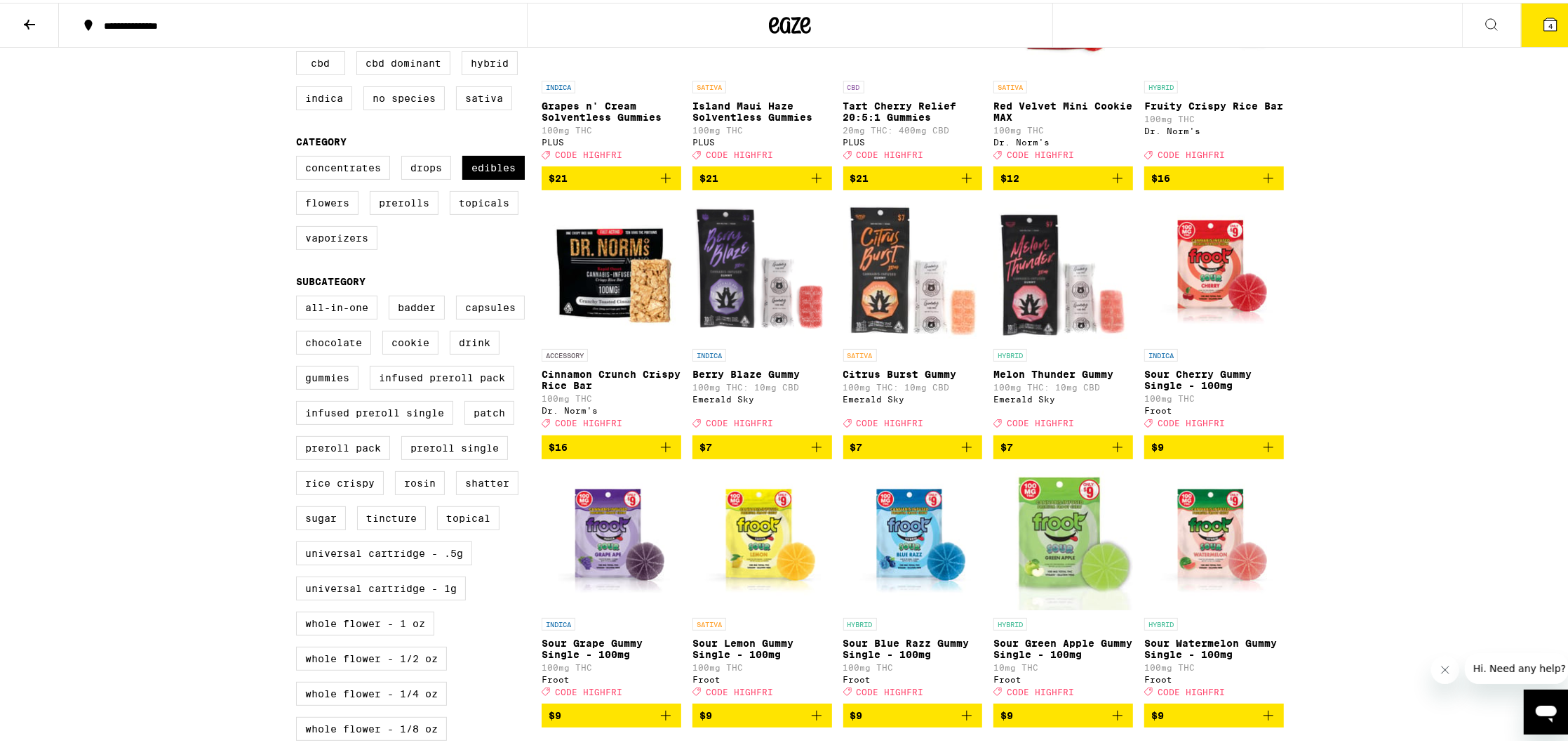
click at [1264, 453] on icon "Add to bag" at bounding box center [1269, 444] width 17 height 17
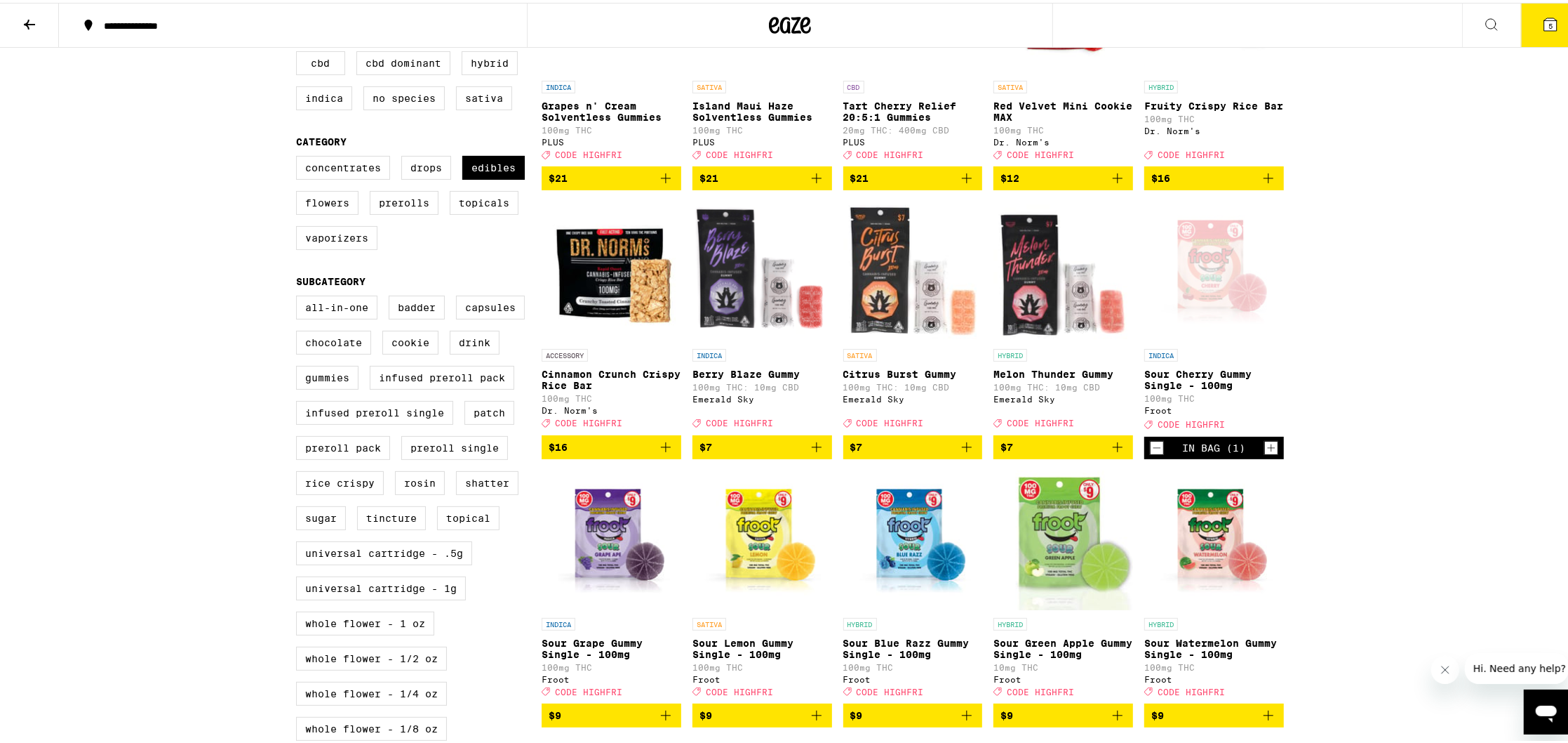
click at [1542, 14] on icon at bounding box center [1551, 22] width 17 height 17
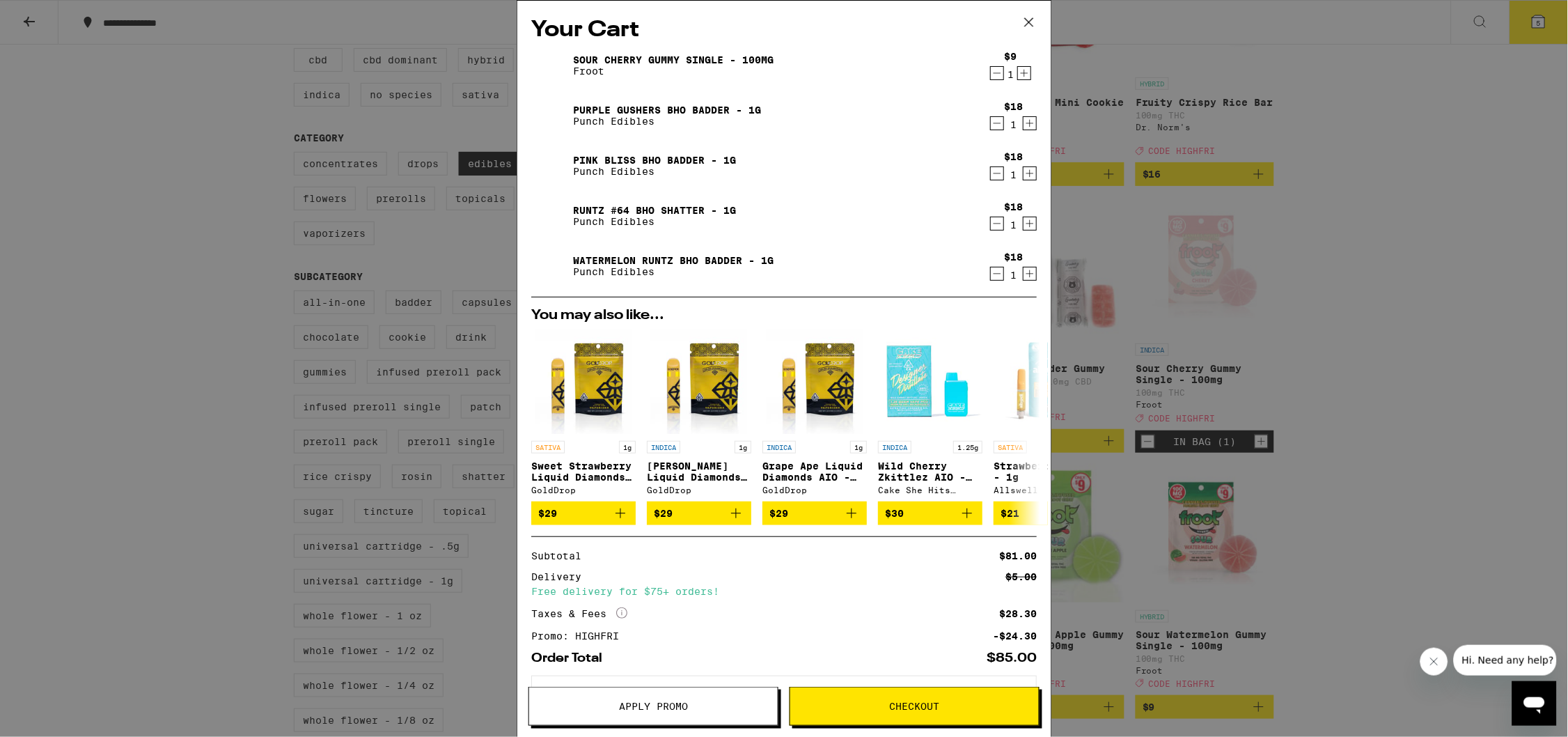
click at [912, 698] on button "Checkout" at bounding box center [915, 706] width 250 height 39
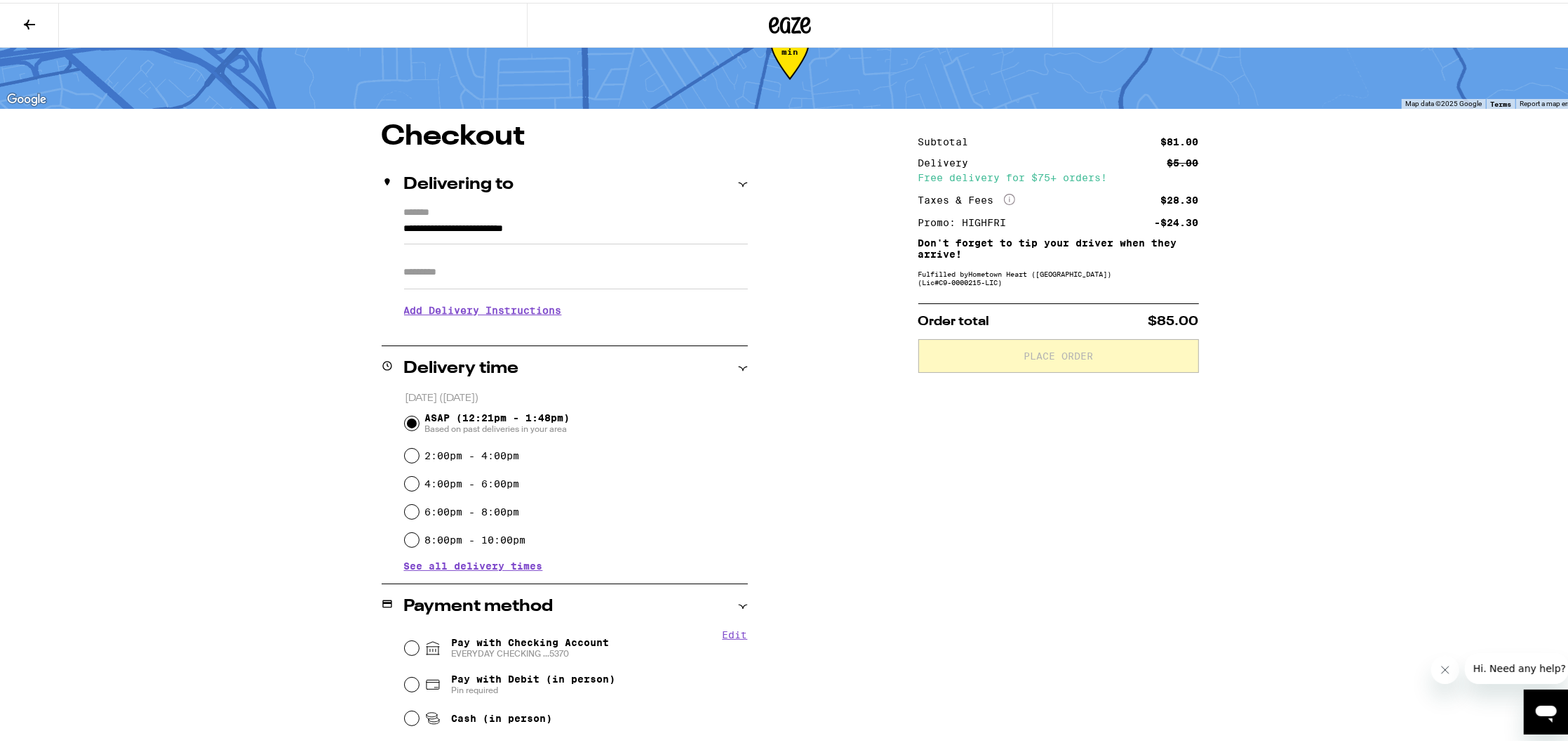
scroll to position [183, 0]
